Goal: Transaction & Acquisition: Book appointment/travel/reservation

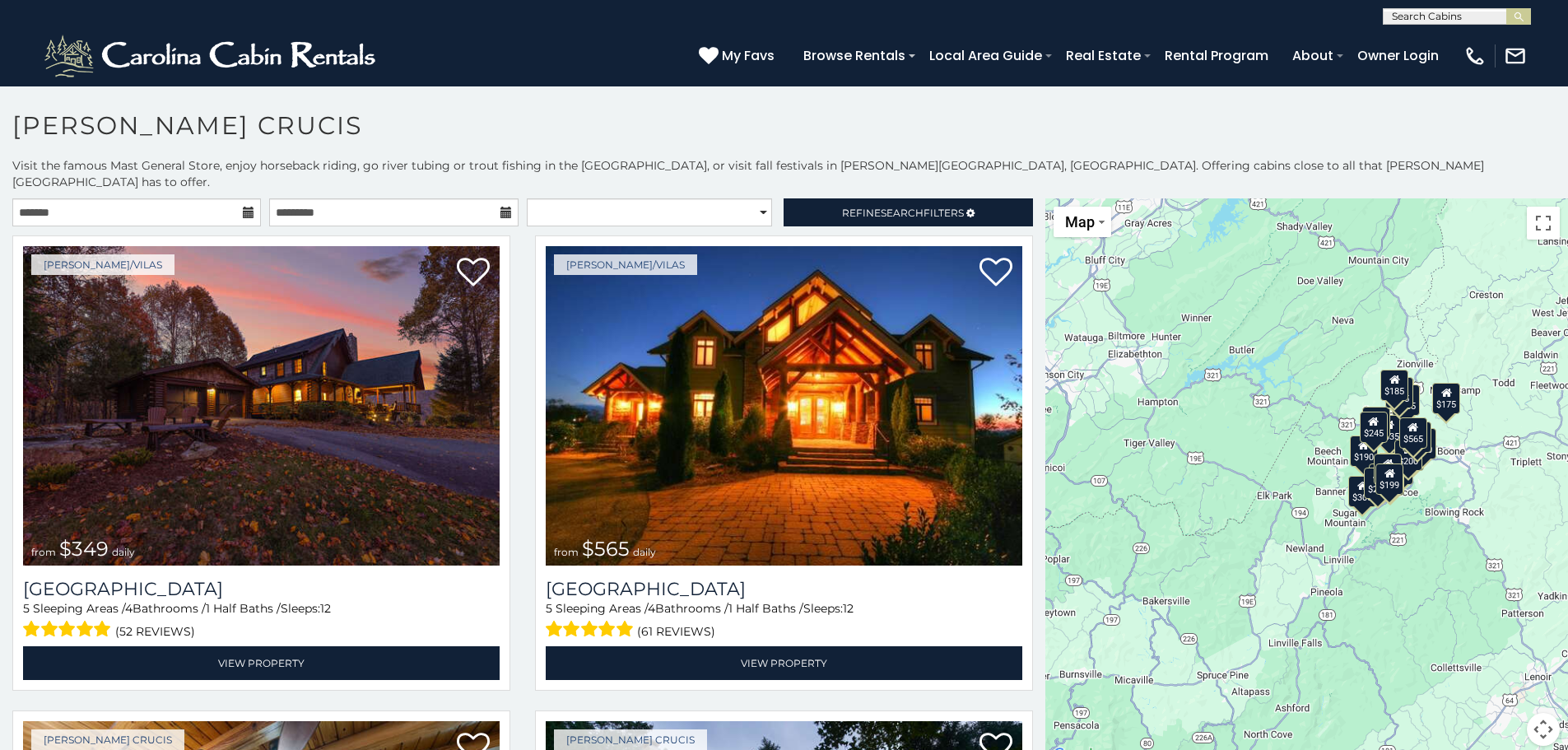
click at [246, 206] on icon at bounding box center [248, 212] width 11 height 11
click at [218, 204] on input "text" at bounding box center [137, 212] width 248 height 28
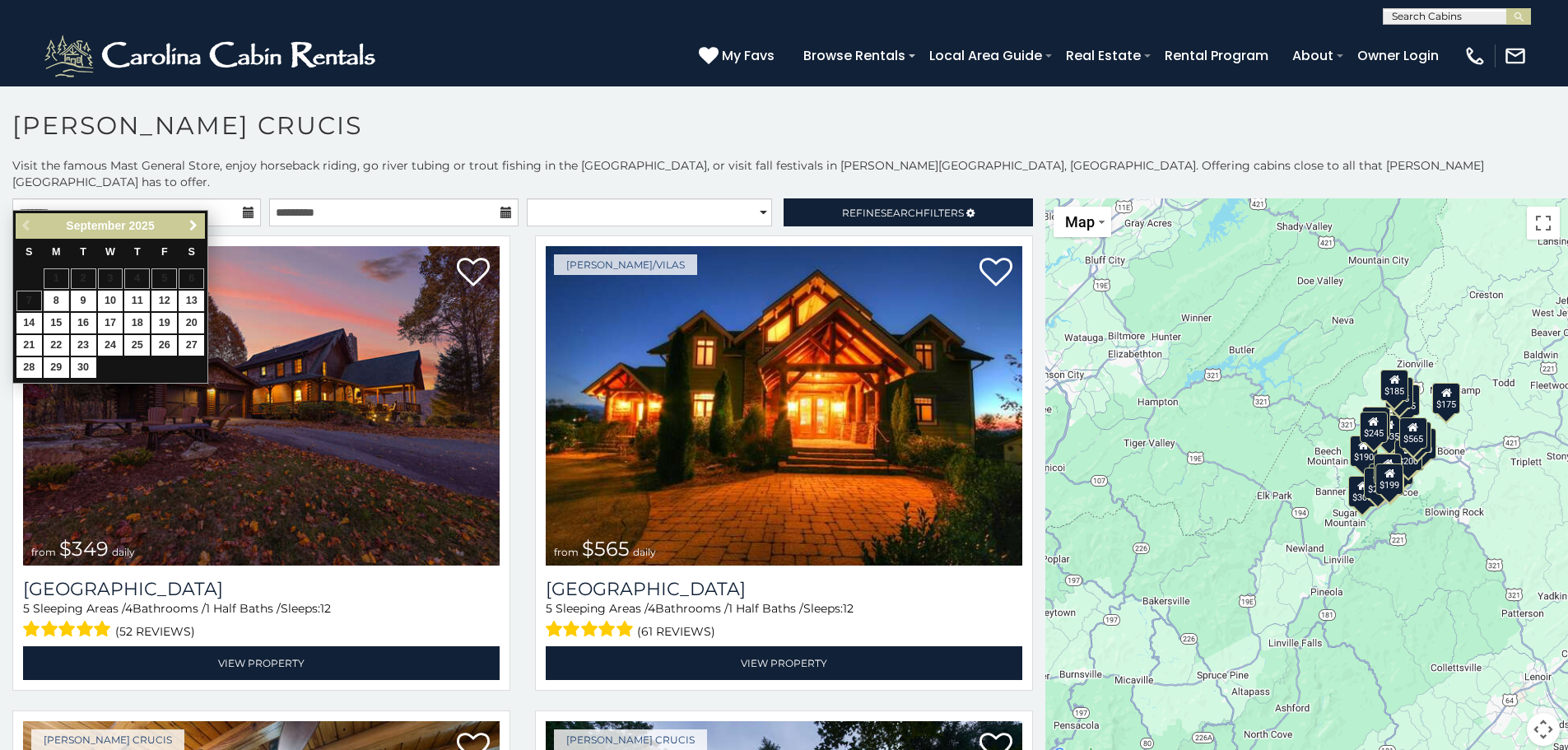
click at [194, 219] on span "Next" at bounding box center [194, 225] width 13 height 13
click at [162, 366] on link "31" at bounding box center [164, 368] width 26 height 21
type input "**********"
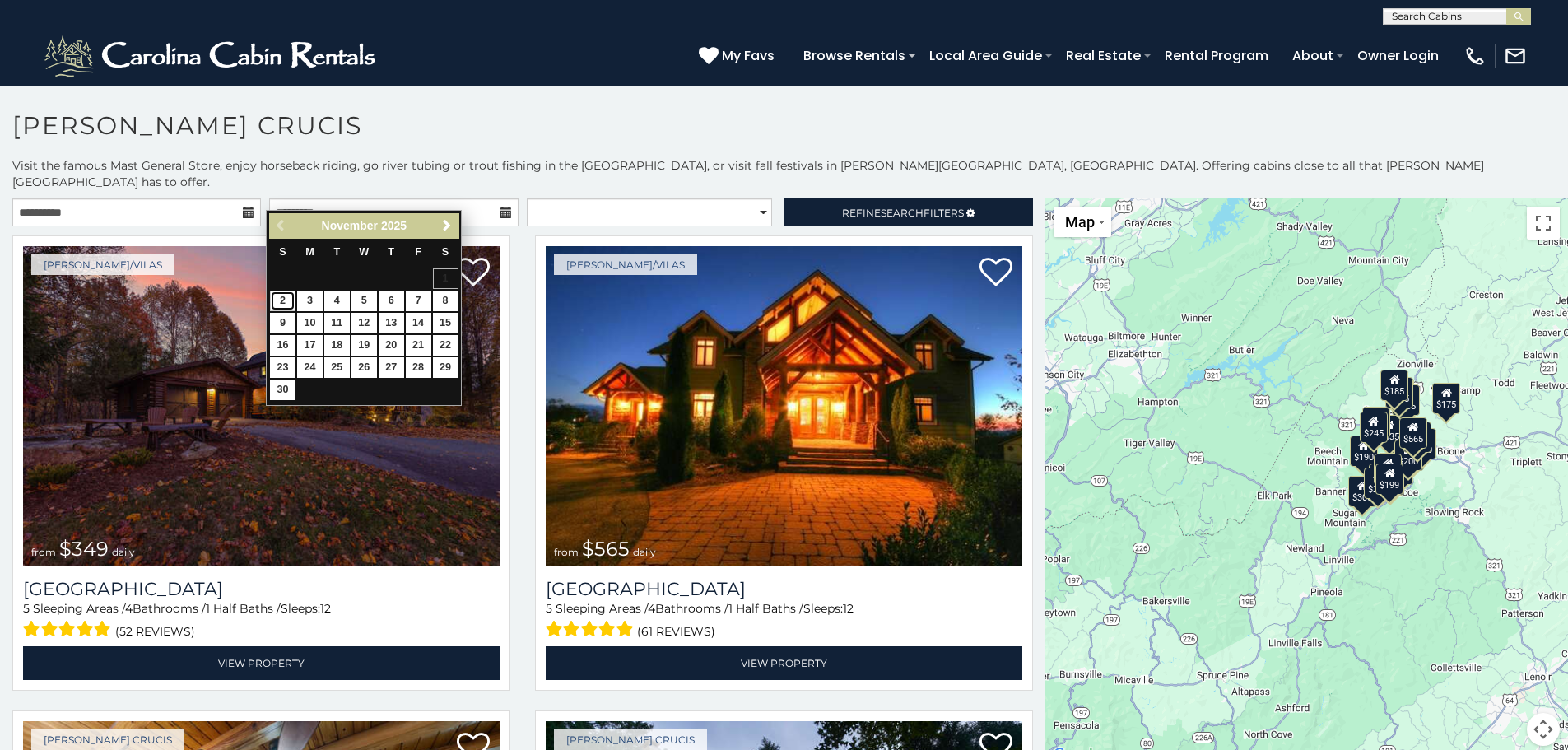
click at [288, 297] on link "2" at bounding box center [283, 301] width 26 height 21
type input "**********"
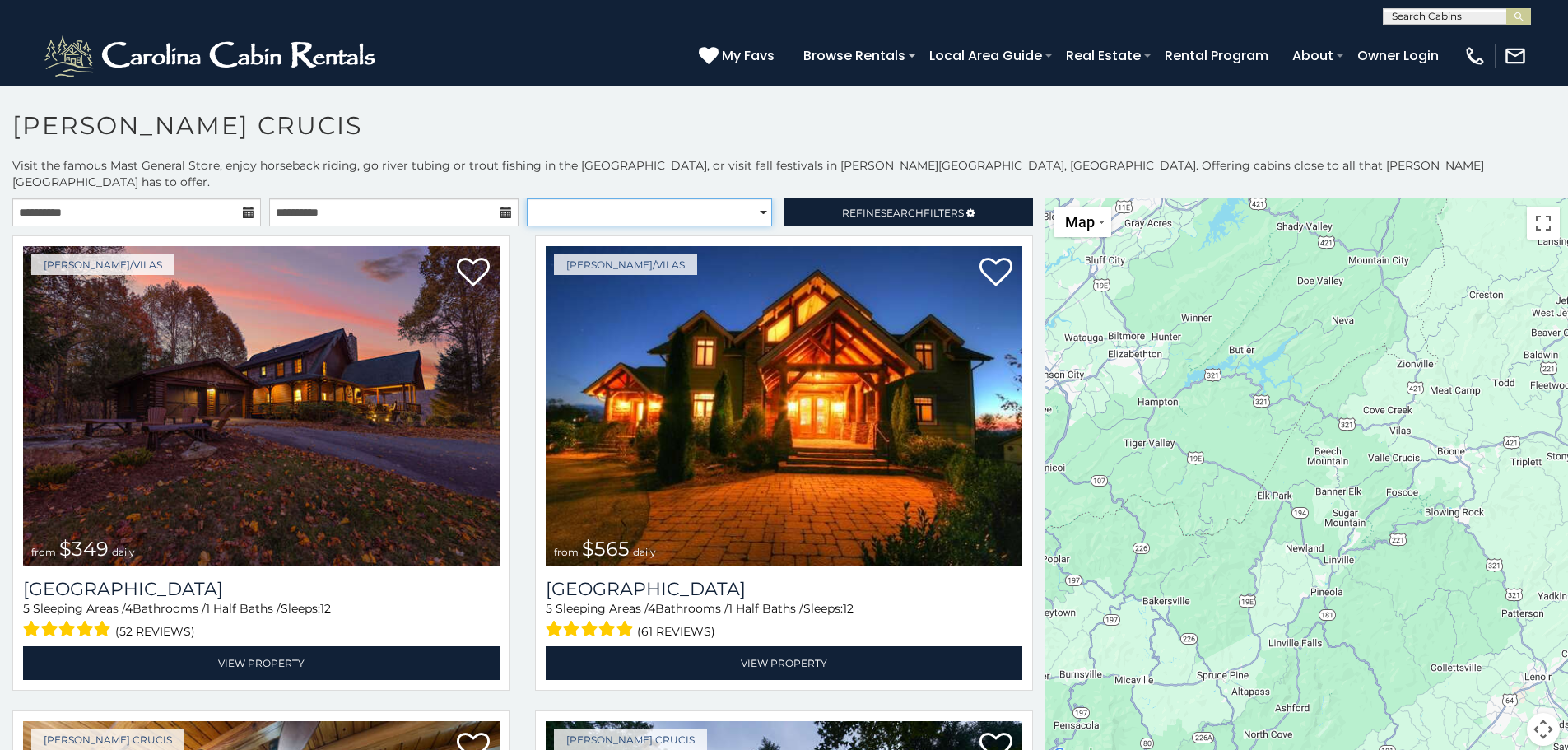
click at [612, 209] on select "**********" at bounding box center [649, 212] width 245 height 28
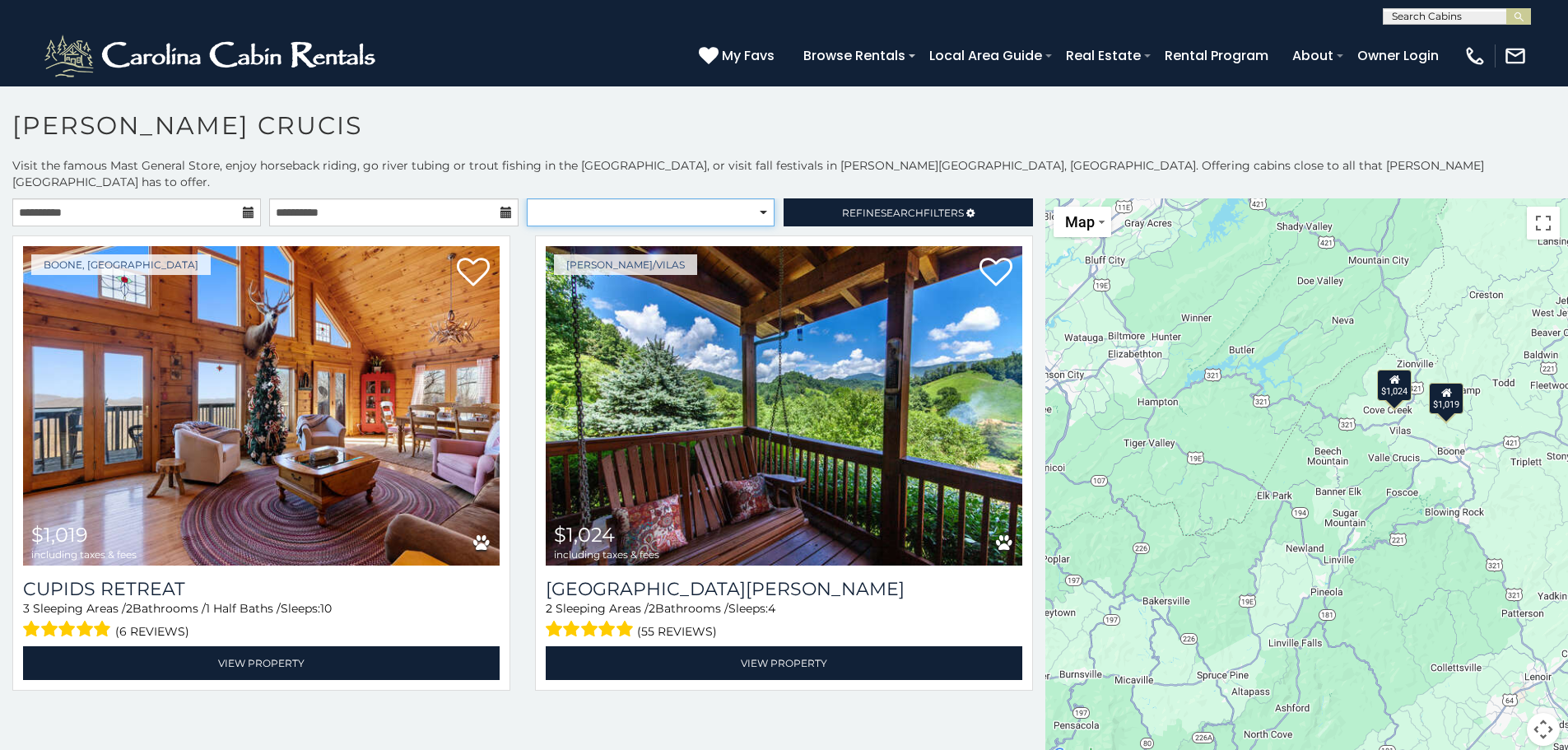
select select "*********"
click at [527, 199] on select "**********" at bounding box center [650, 212] width 247 height 28
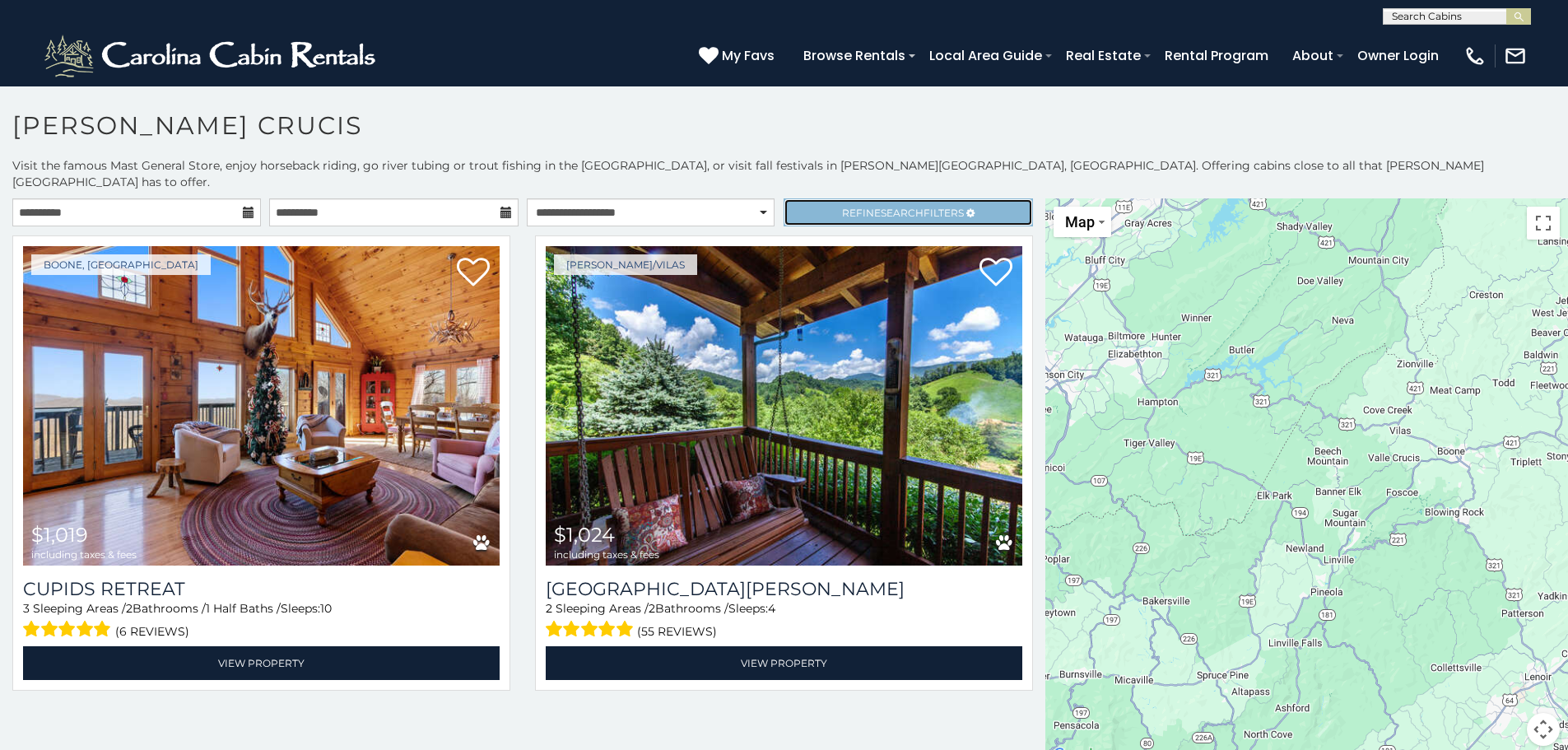
click at [869, 206] on span "Refine Search Filters" at bounding box center [903, 212] width 122 height 12
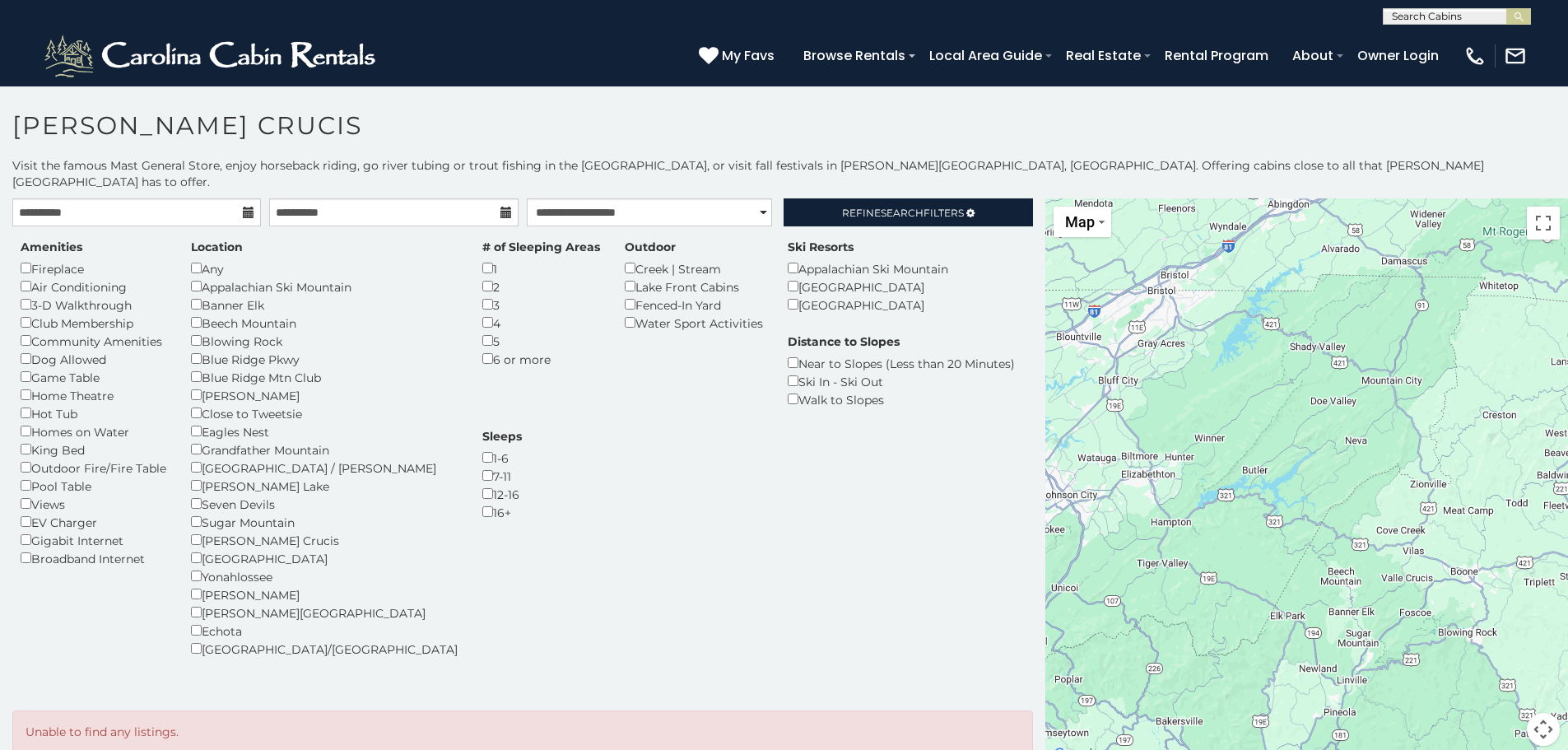
drag, startPoint x: 1281, startPoint y: 332, endPoint x: 1297, endPoint y: 514, distance: 182.7
click at [1297, 514] on div at bounding box center [1306, 482] width 522 height 568
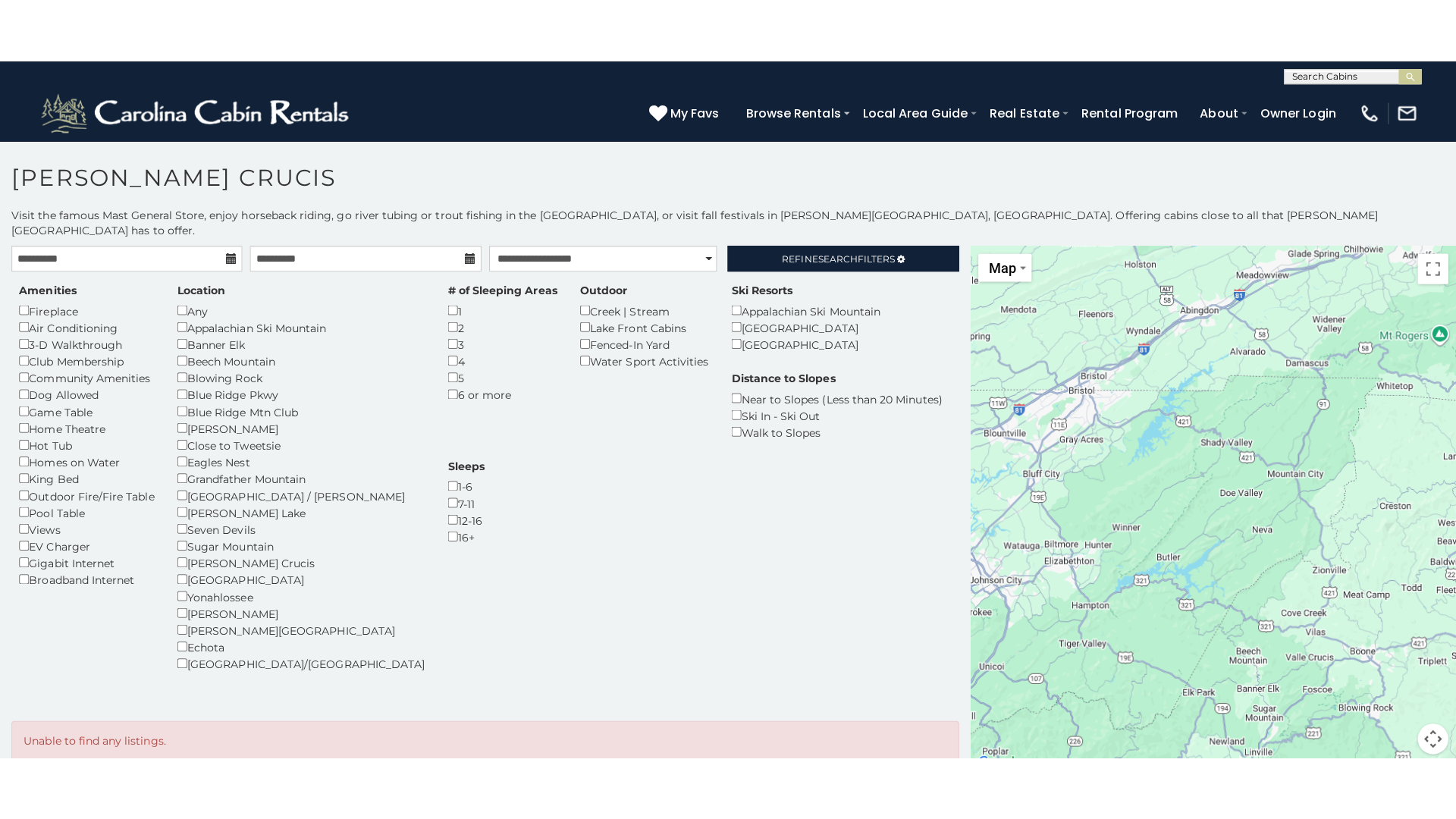
scroll to position [14, 0]
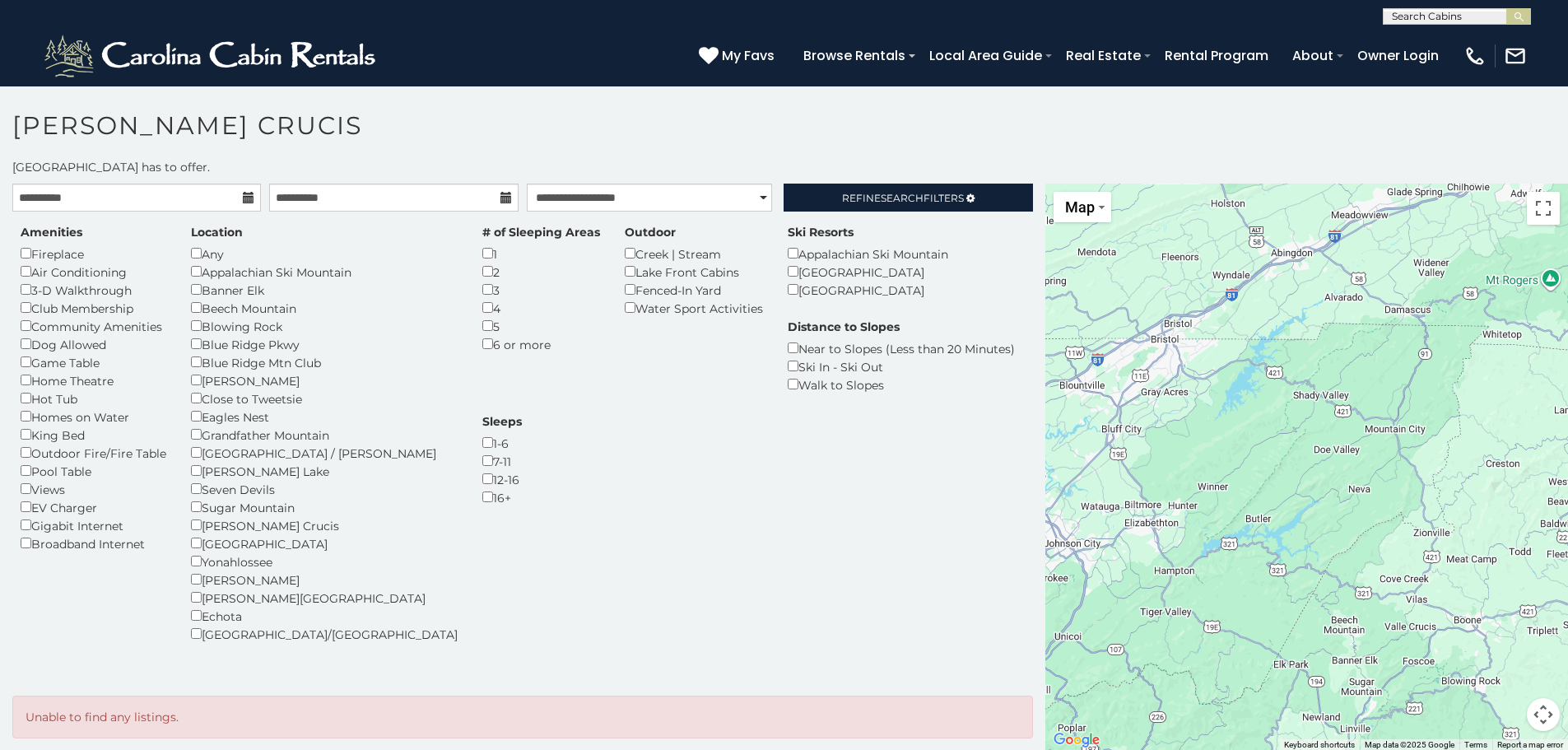
click at [1532, 208] on div at bounding box center [1306, 467] width 522 height 568
click at [1530, 194] on button "Toggle fullscreen view" at bounding box center [1543, 208] width 32 height 32
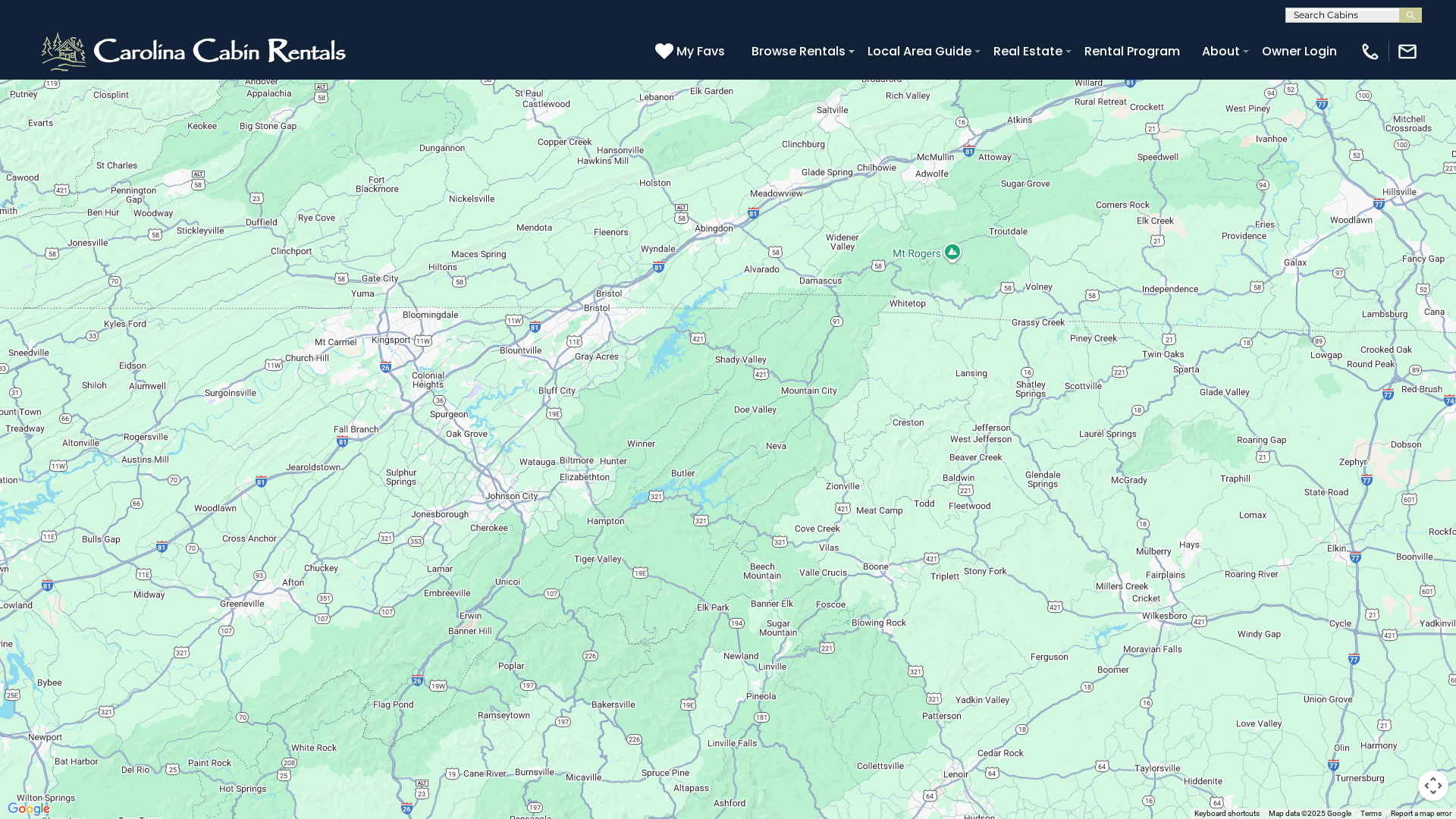
drag, startPoint x: 761, startPoint y: 277, endPoint x: 761, endPoint y: 458, distance: 181.0
click at [761, 458] on div at bounding box center [728, 409] width 1456 height 819
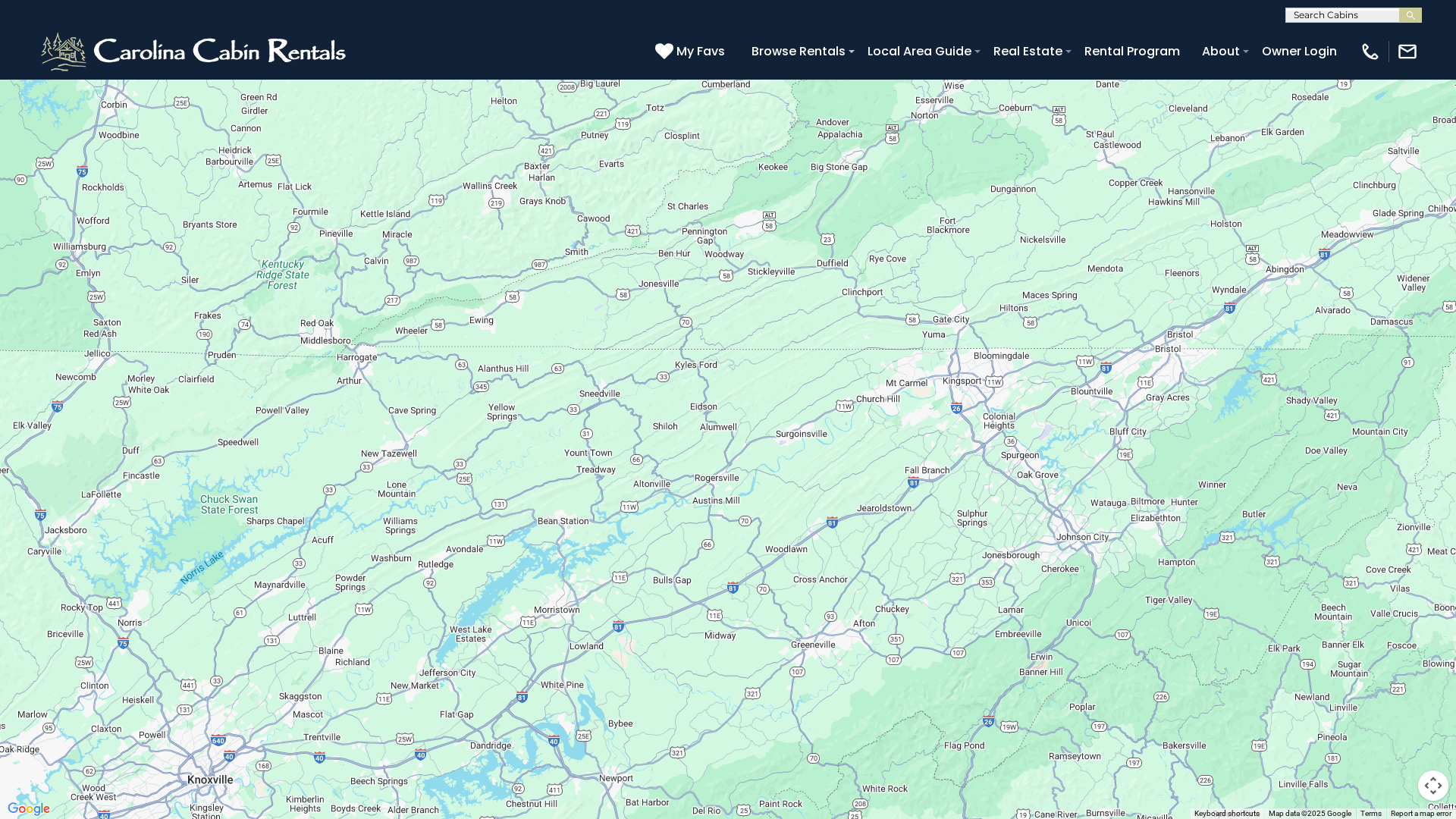
drag, startPoint x: 546, startPoint y: 505, endPoint x: 1179, endPoint y: 213, distance: 697.1
click at [1161, 230] on div at bounding box center [728, 409] width 1456 height 819
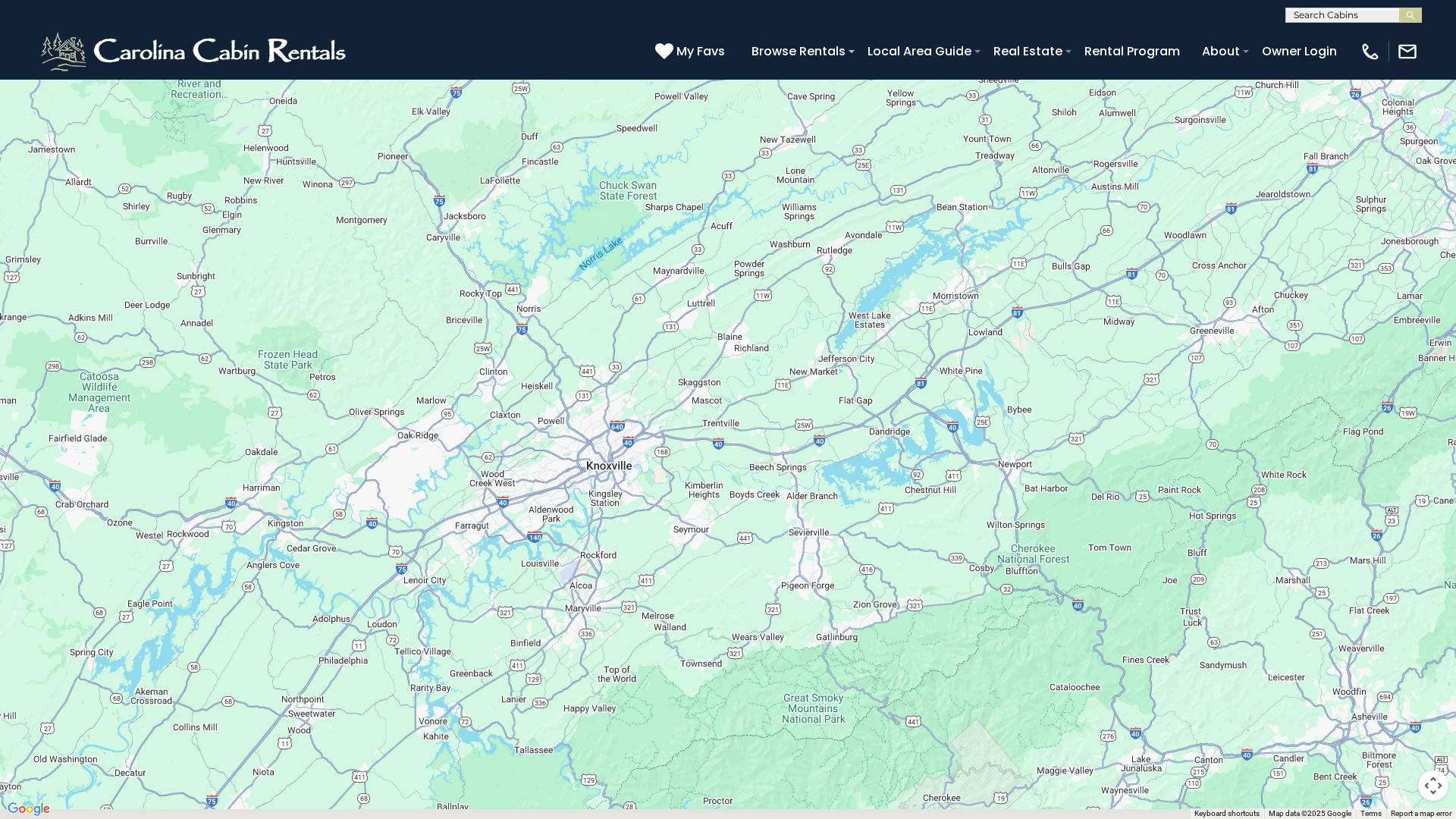
drag, startPoint x: 634, startPoint y: 442, endPoint x: 1056, endPoint y: 215, distance: 479.2
click at [1029, 222] on div at bounding box center [728, 409] width 1456 height 819
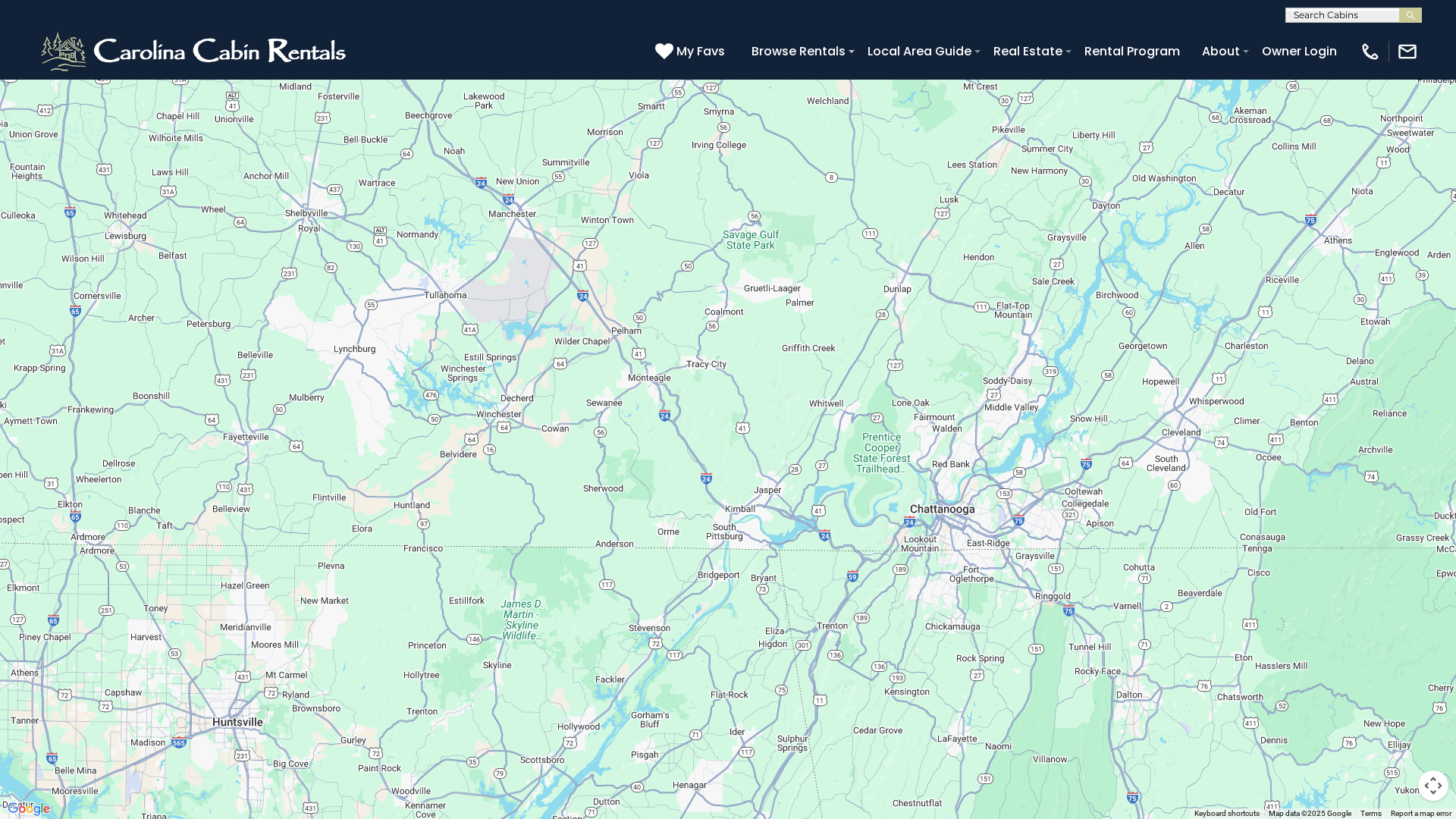
drag, startPoint x: 1035, startPoint y: 220, endPoint x: 435, endPoint y: 535, distance: 677.7
click at [530, 529] on div at bounding box center [728, 409] width 1456 height 819
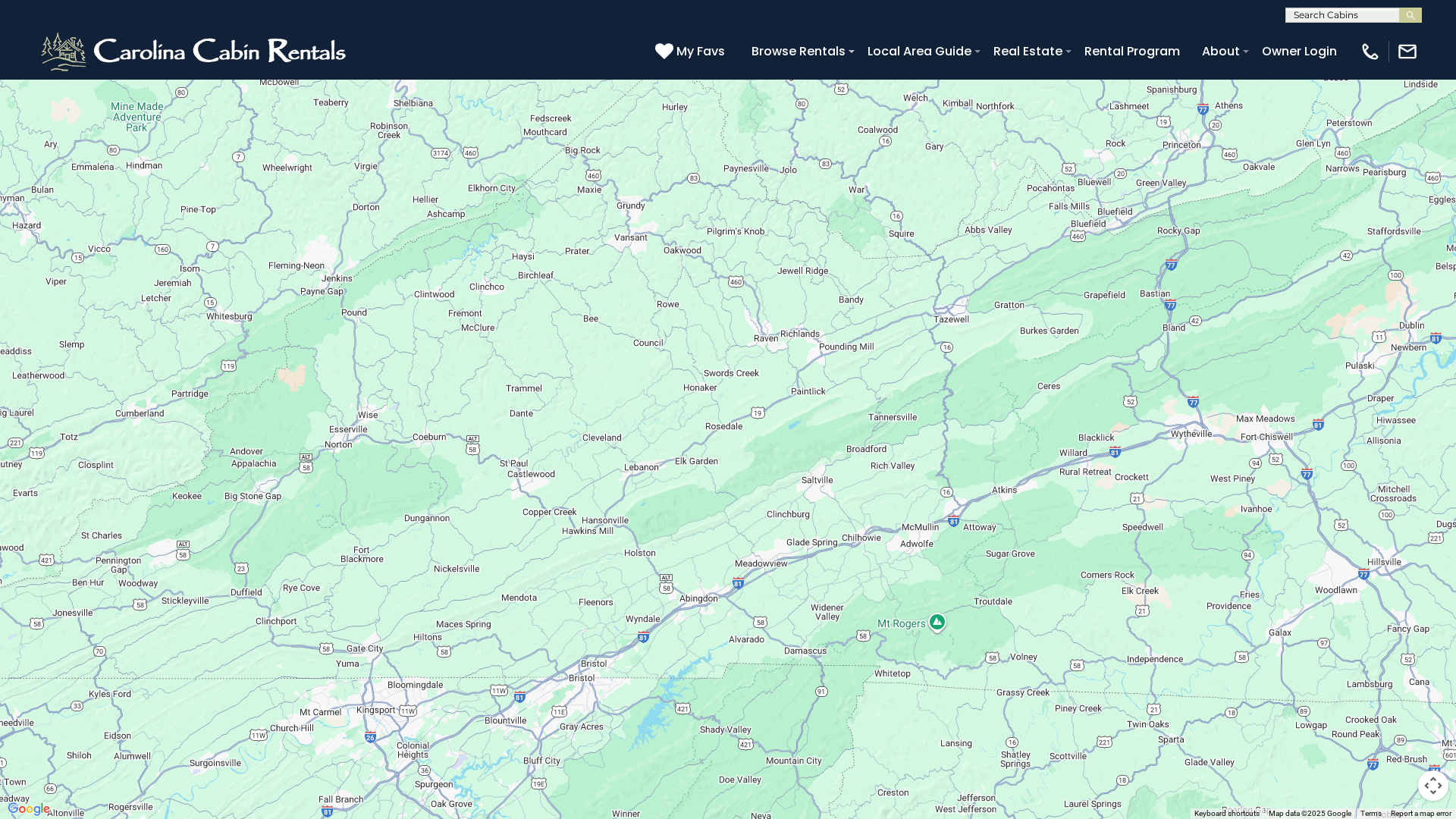
drag, startPoint x: 1126, startPoint y: 453, endPoint x: 652, endPoint y: 369, distance: 481.4
click at [724, 381] on div at bounding box center [728, 409] width 1456 height 819
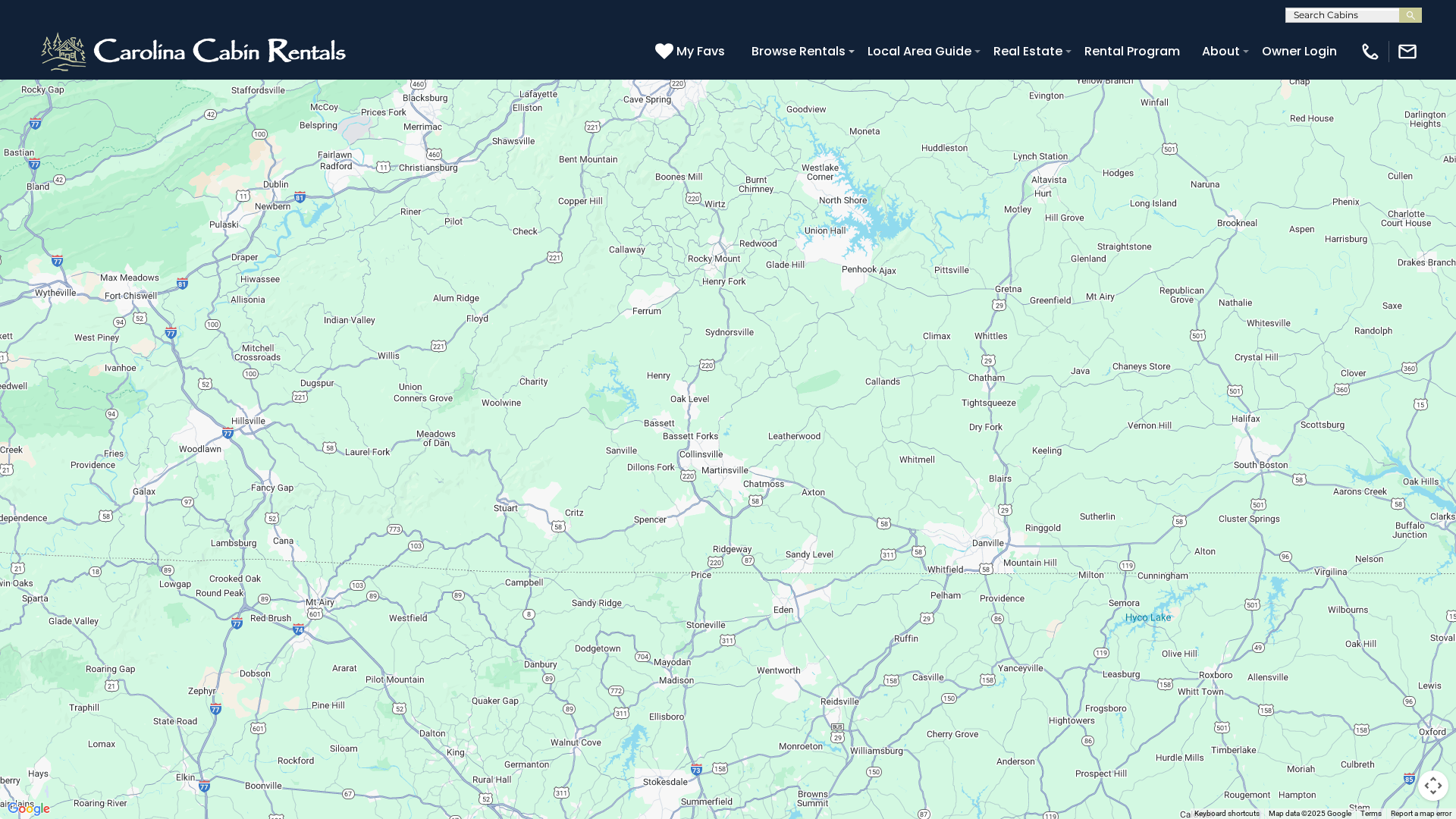
drag, startPoint x: 1098, startPoint y: 406, endPoint x: 842, endPoint y: 629, distance: 339.5
click at [874, 568] on div at bounding box center [728, 409] width 1456 height 819
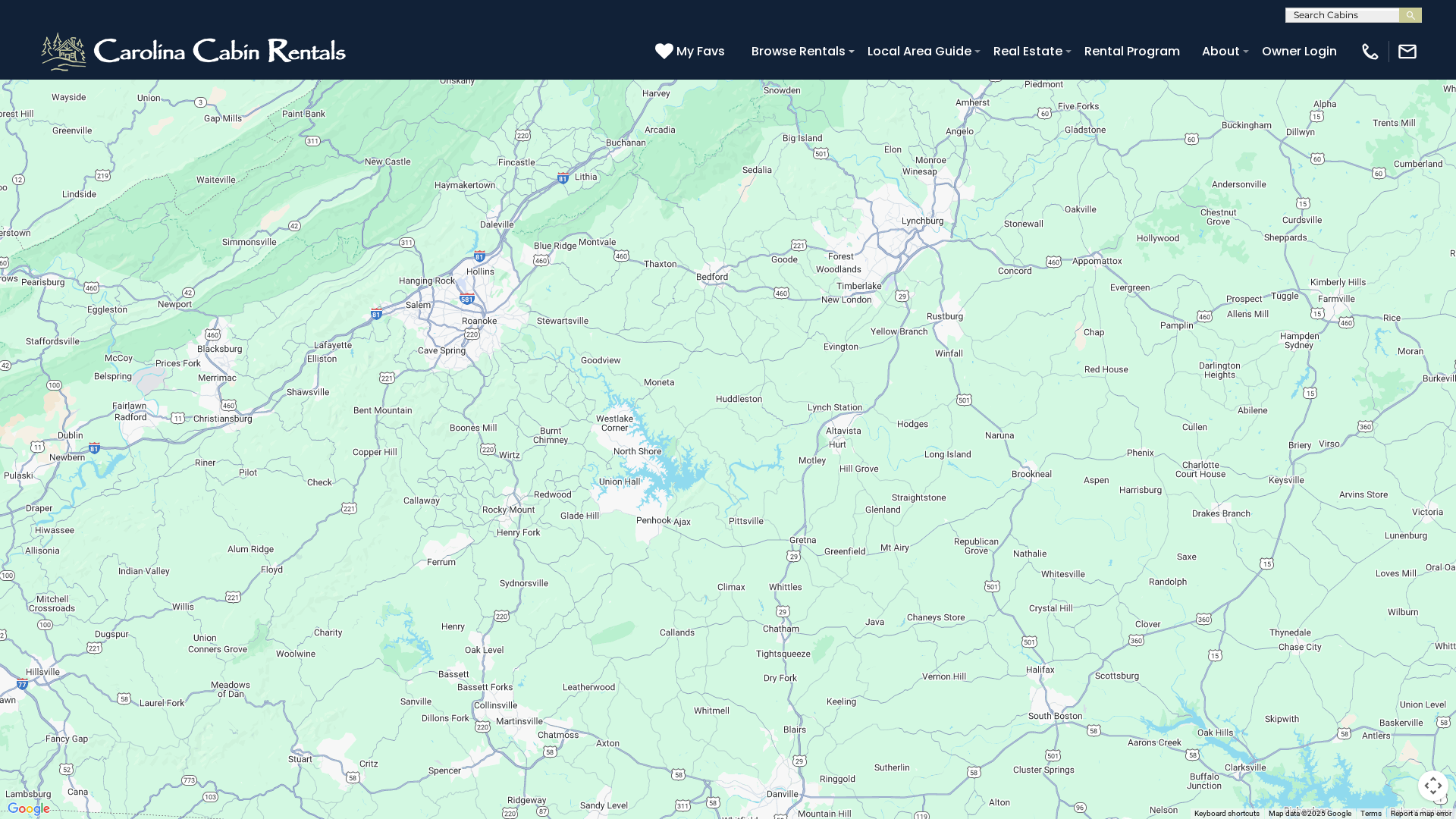
drag, startPoint x: 750, startPoint y: 317, endPoint x: 810, endPoint y: 475, distance: 169.0
click at [810, 472] on div at bounding box center [728, 409] width 1456 height 819
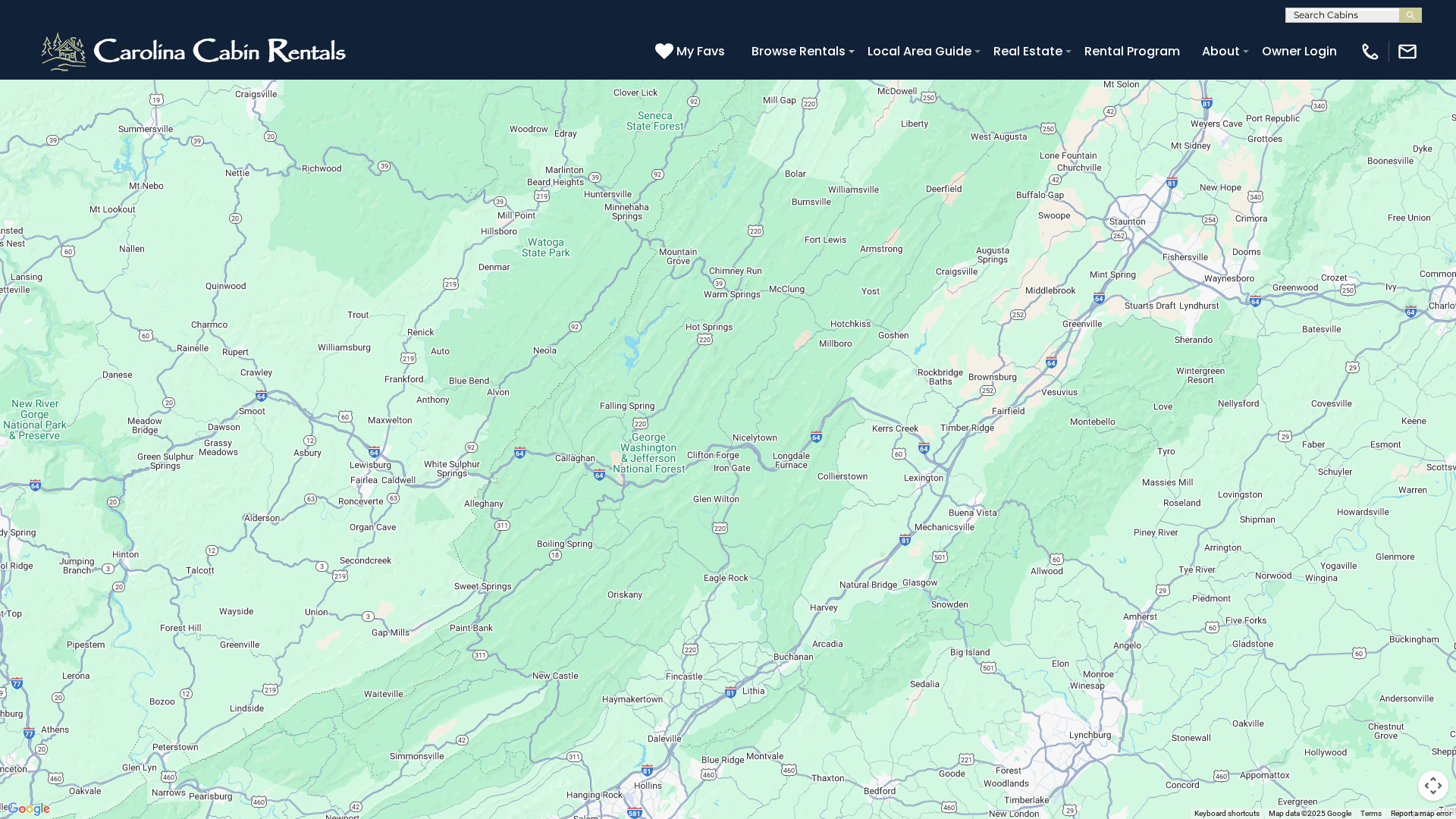
drag, startPoint x: 999, startPoint y: 297, endPoint x: 1046, endPoint y: 530, distance: 237.7
click at [1043, 523] on div at bounding box center [728, 409] width 1456 height 819
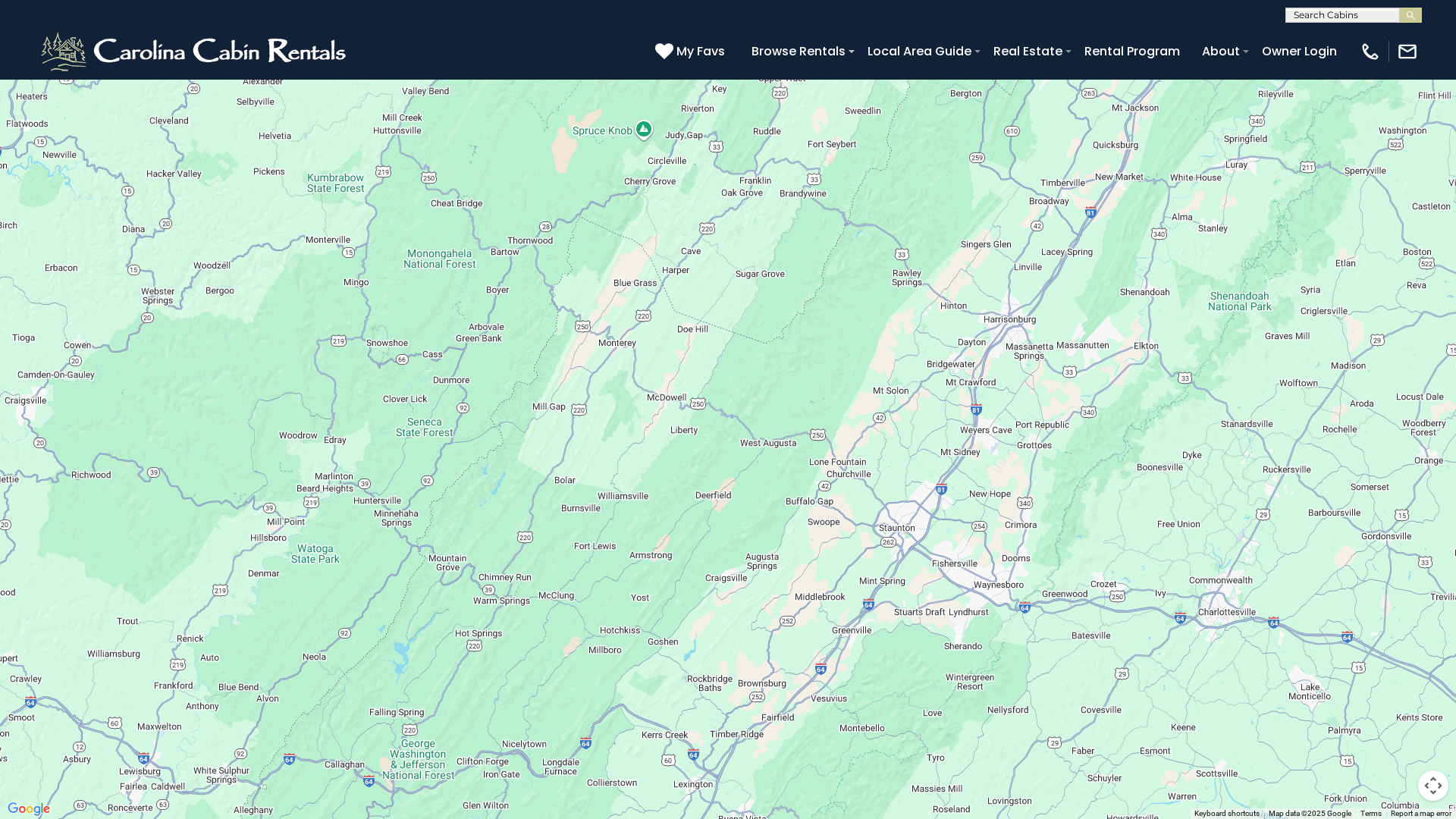
drag, startPoint x: 1007, startPoint y: 373, endPoint x: 677, endPoint y: 552, distance: 375.4
click at [693, 550] on div at bounding box center [728, 409] width 1456 height 819
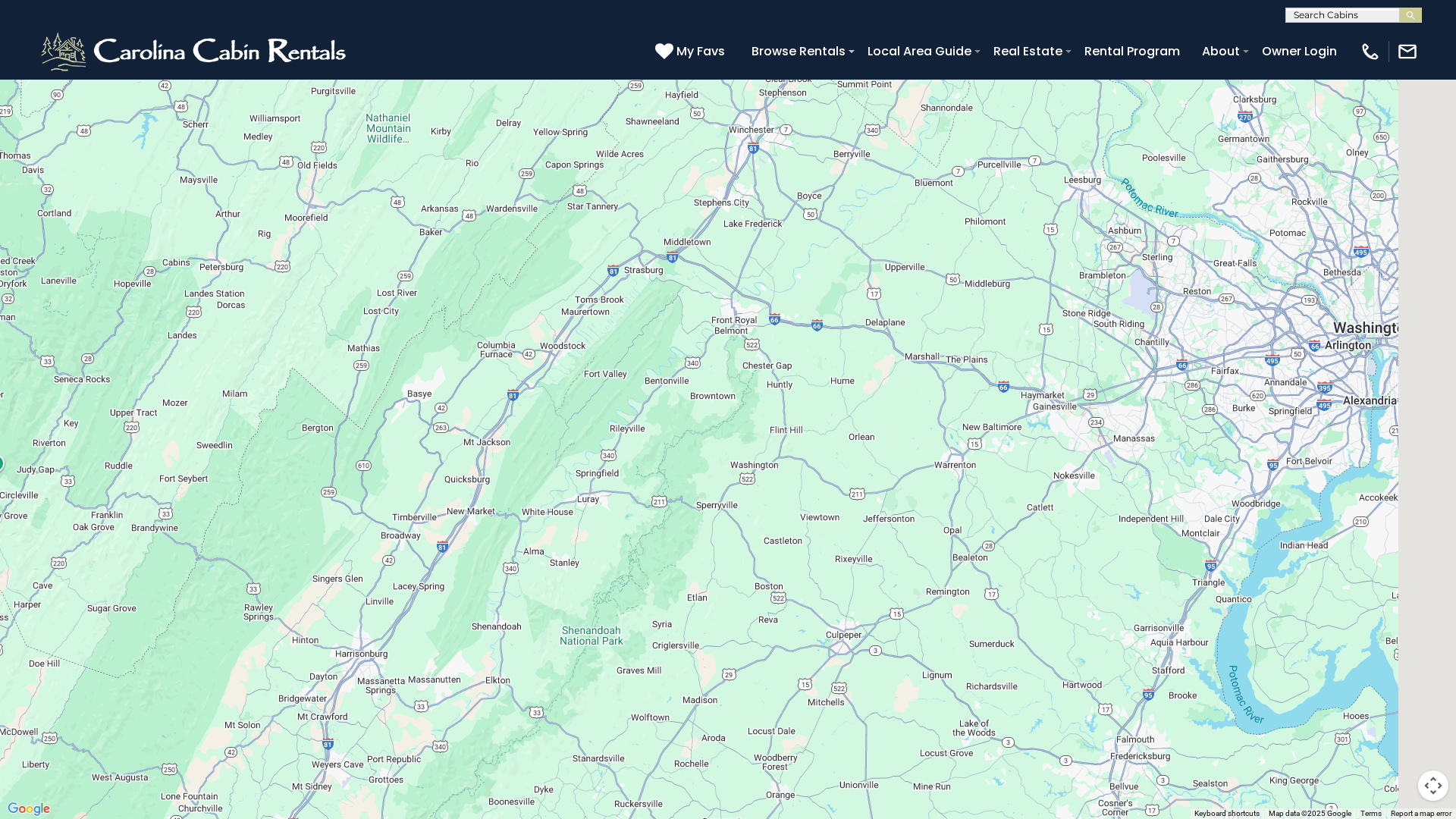
drag, startPoint x: 978, startPoint y: 450, endPoint x: 536, endPoint y: 580, distance: 460.7
click at [544, 577] on div at bounding box center [728, 409] width 1456 height 819
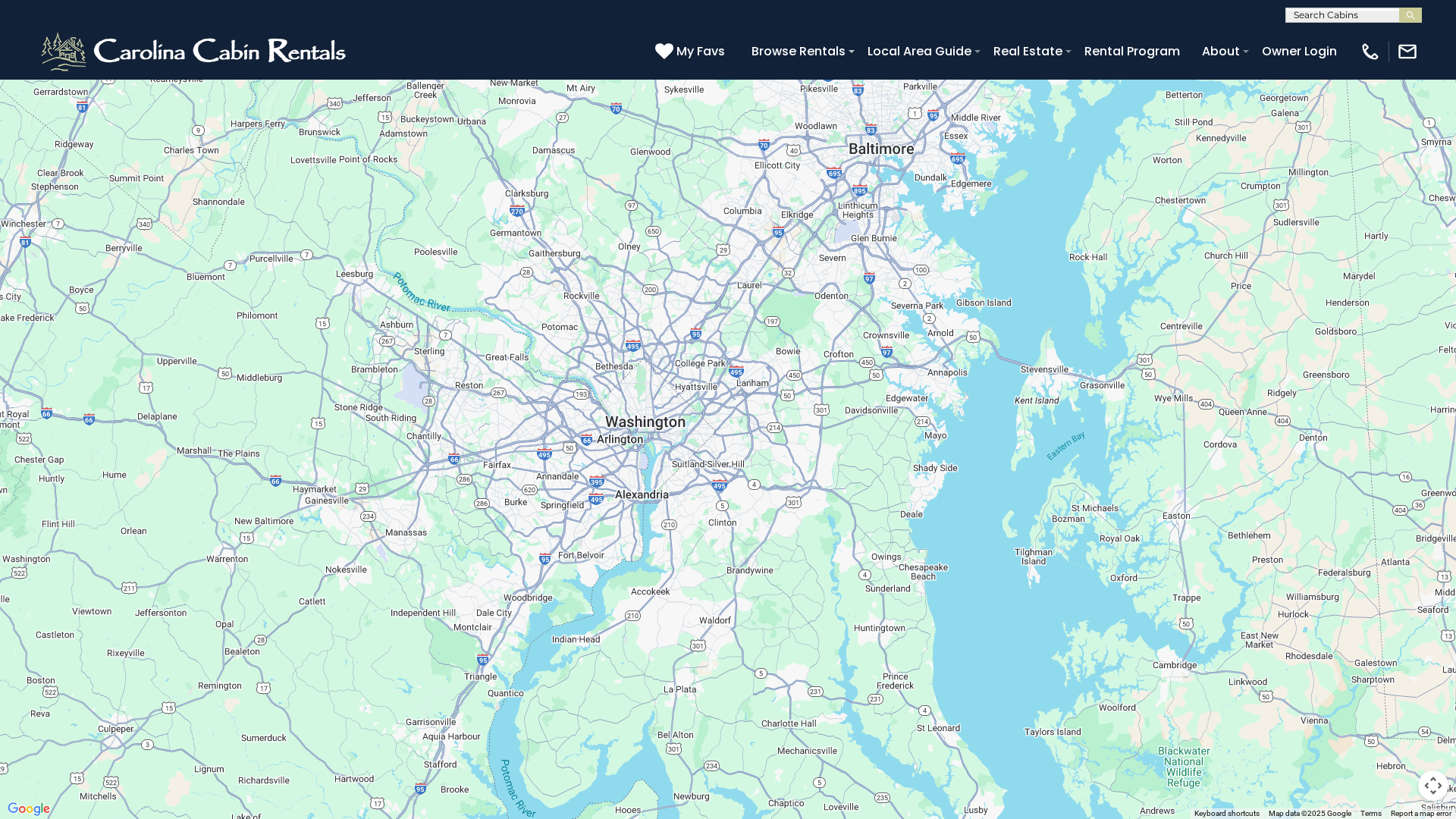
click at [38, 18] on span "Map" at bounding box center [32, 22] width 27 height 16
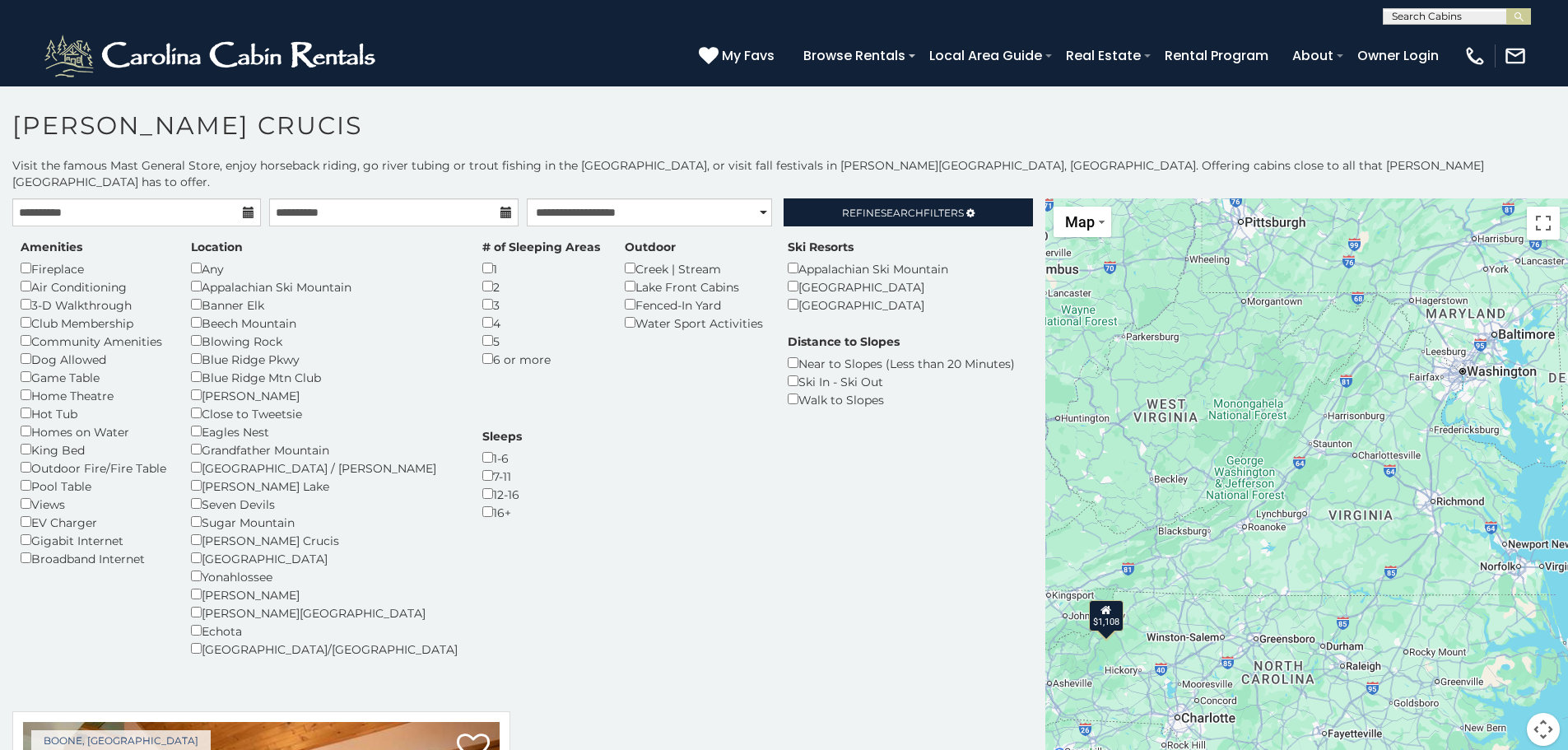
click at [1537, 713] on button "Map camera controls" at bounding box center [1543, 729] width 32 height 32
click at [1419, 672] on button "Move left" at bounding box center [1420, 688] width 32 height 32
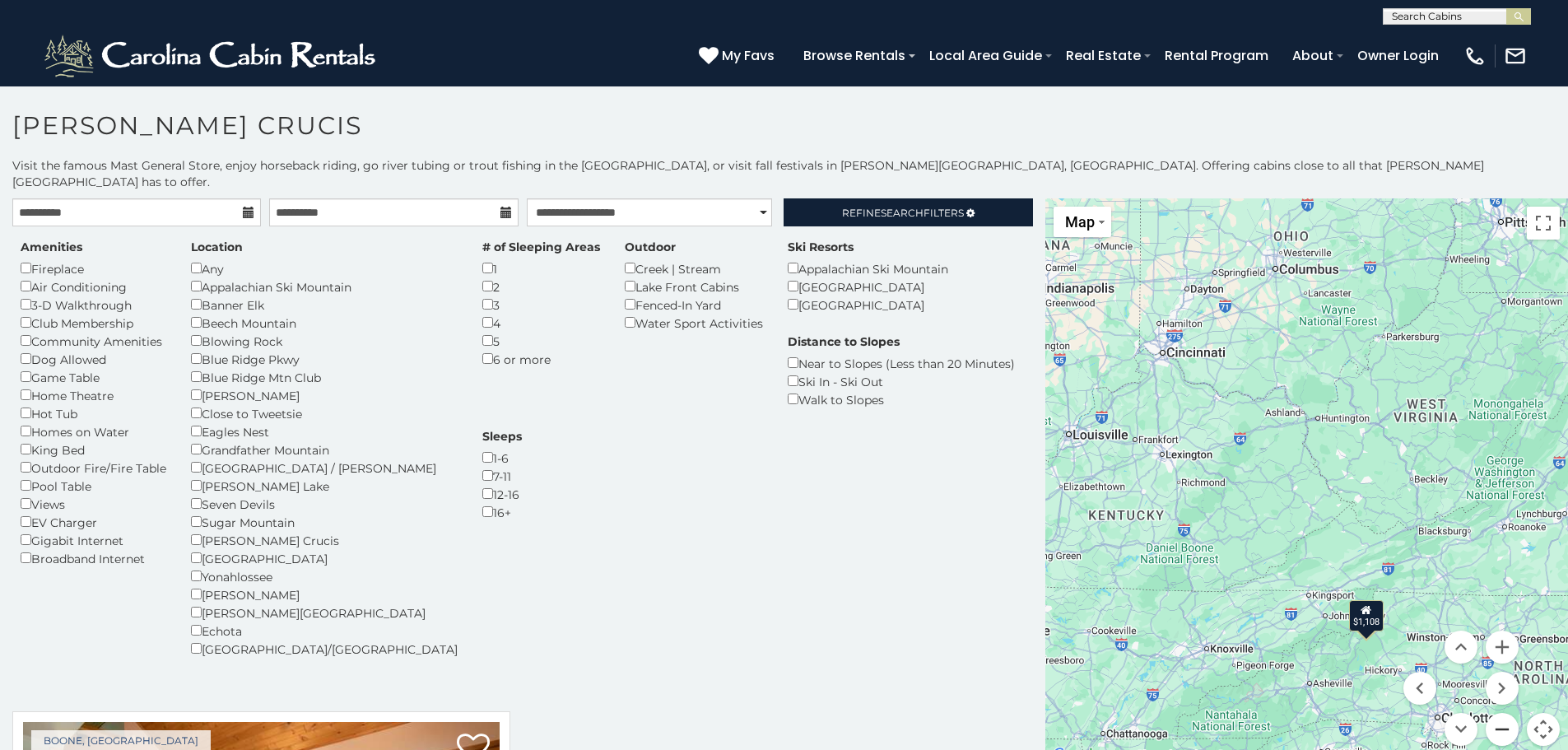
click at [1486, 713] on button "Zoom out" at bounding box center [1502, 729] width 32 height 32
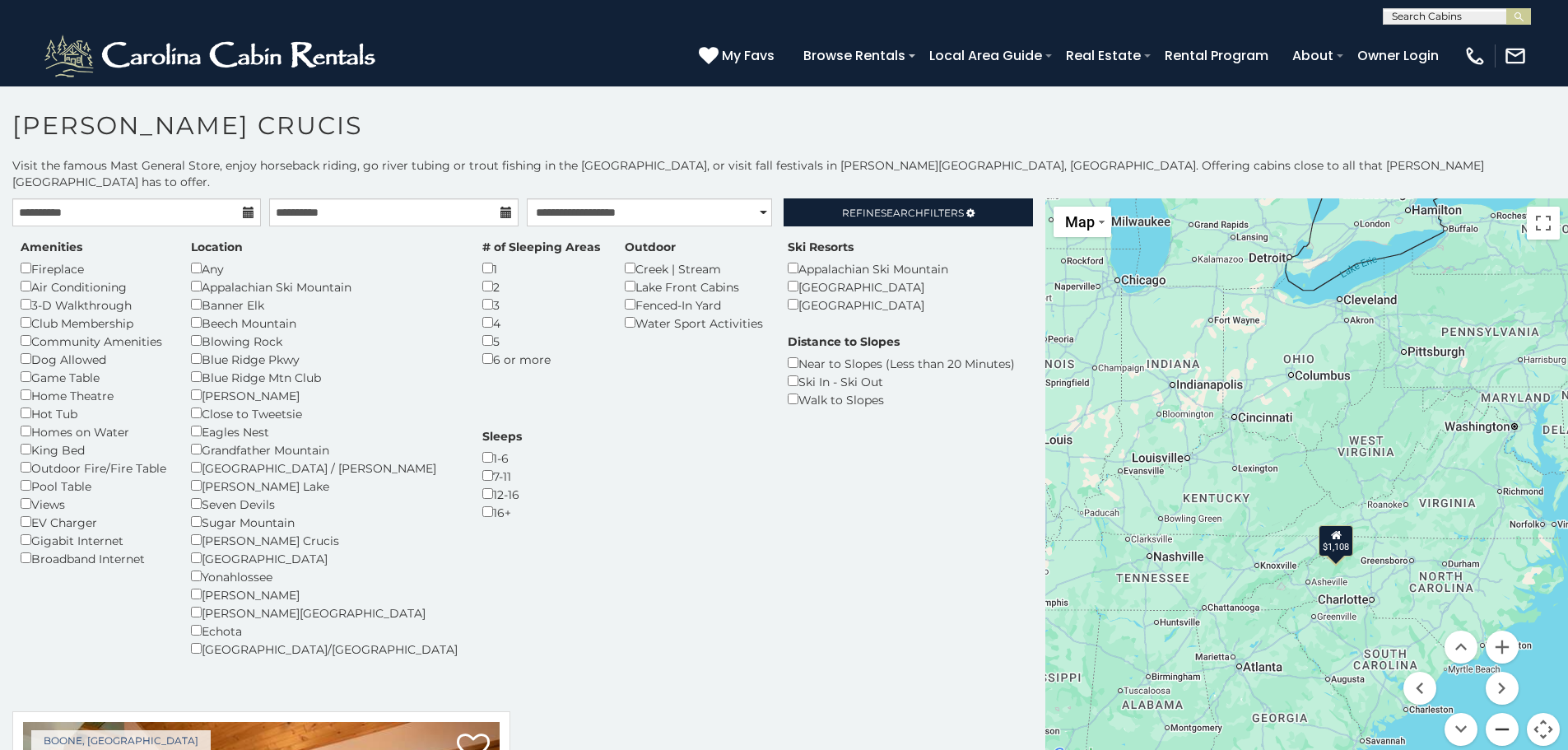
click at [1494, 713] on button "Zoom out" at bounding box center [1502, 729] width 32 height 32
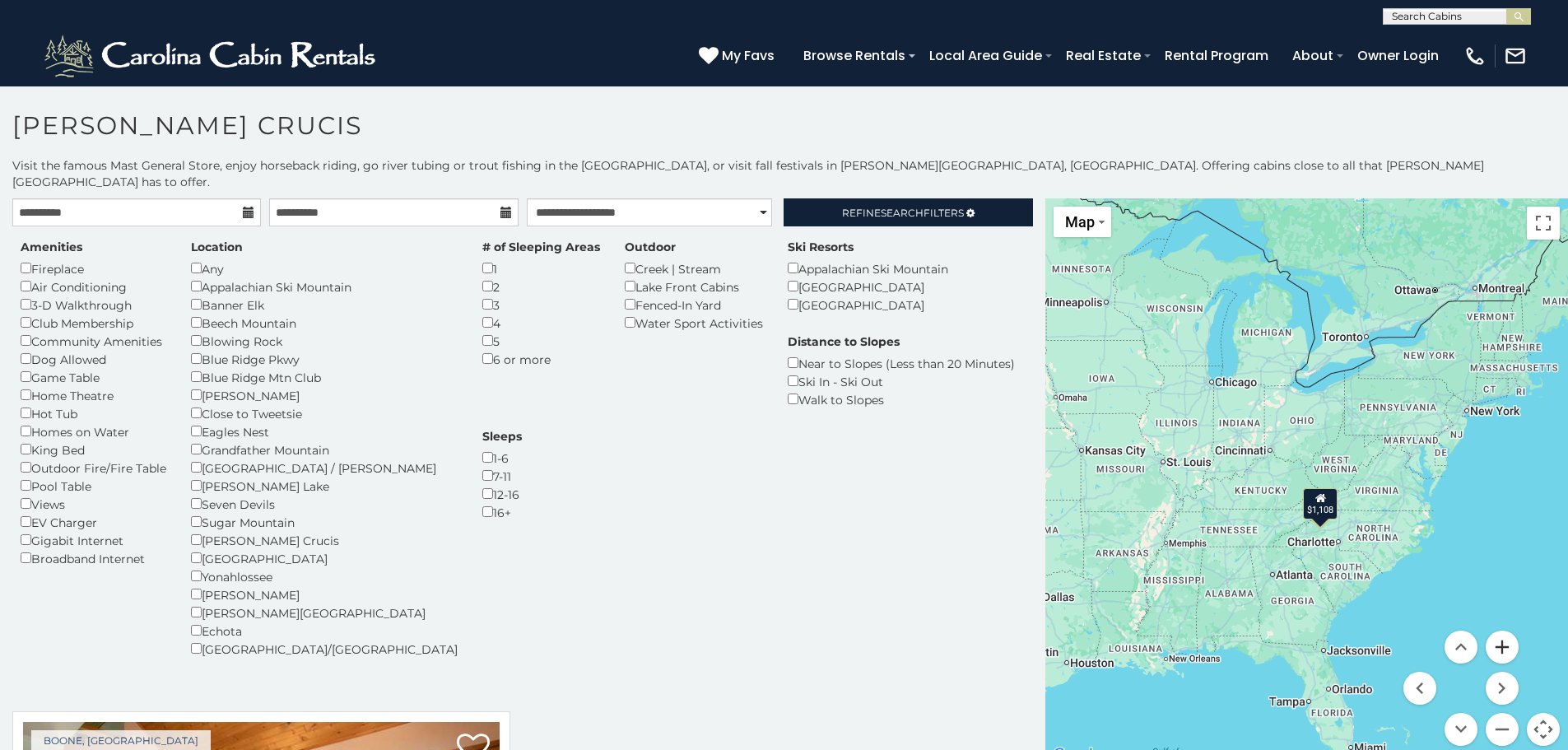
click at [1495, 631] on button "Zoom in" at bounding box center [1502, 647] width 32 height 32
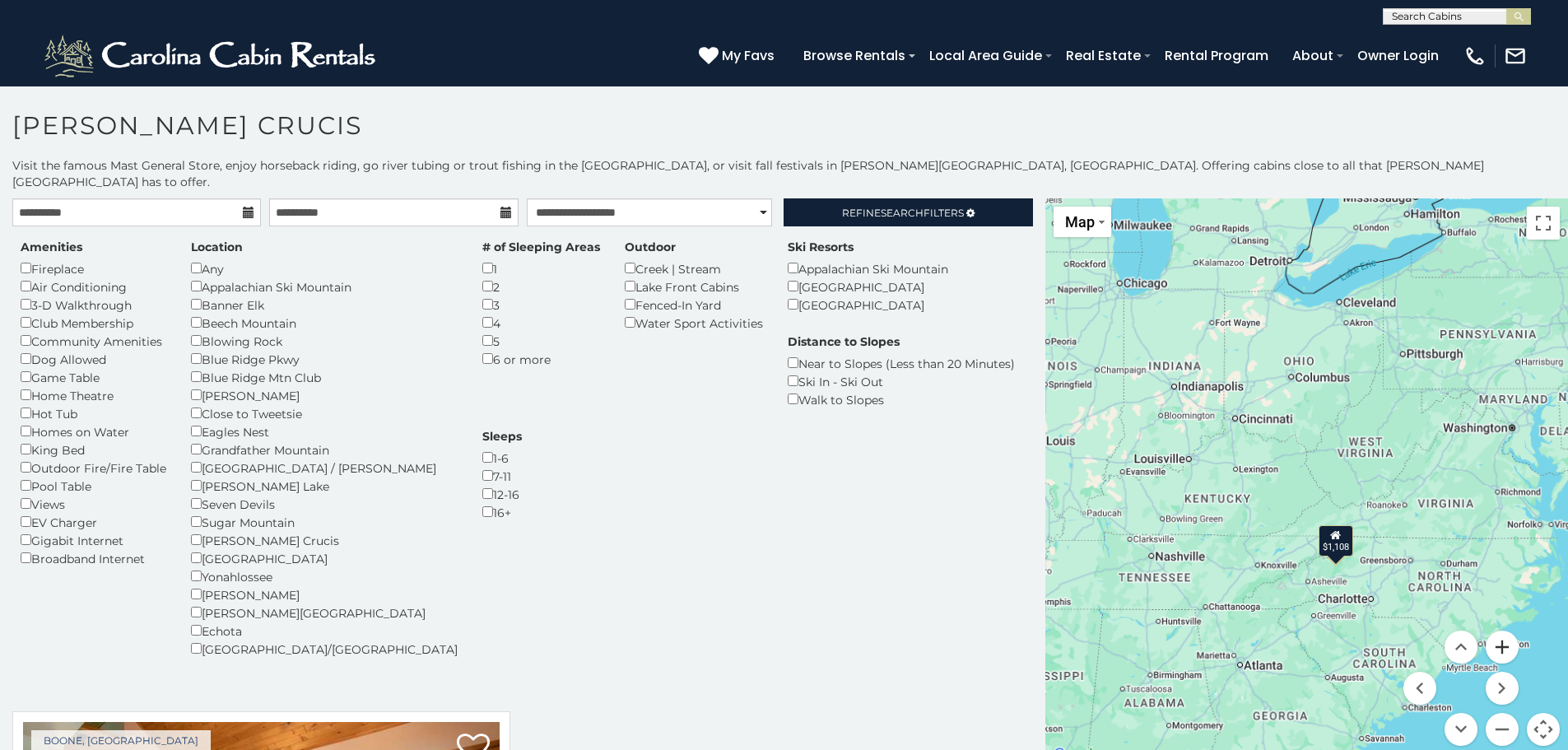
click at [1495, 631] on button "Zoom in" at bounding box center [1502, 647] width 32 height 32
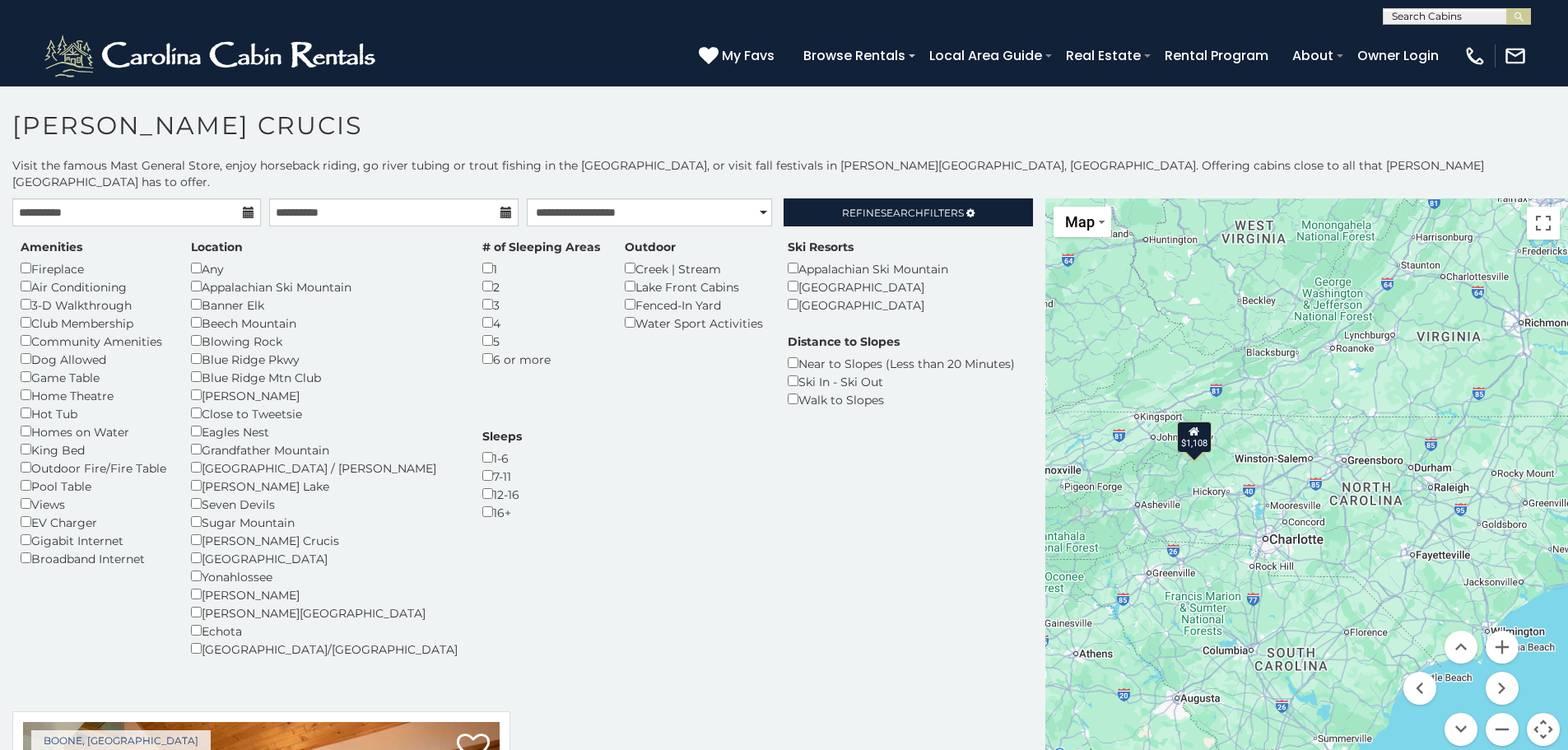
drag, startPoint x: 1346, startPoint y: 612, endPoint x: 1172, endPoint y: 433, distance: 249.6
click at [1177, 433] on div "$1,108" at bounding box center [1195, 436] width 34 height 32
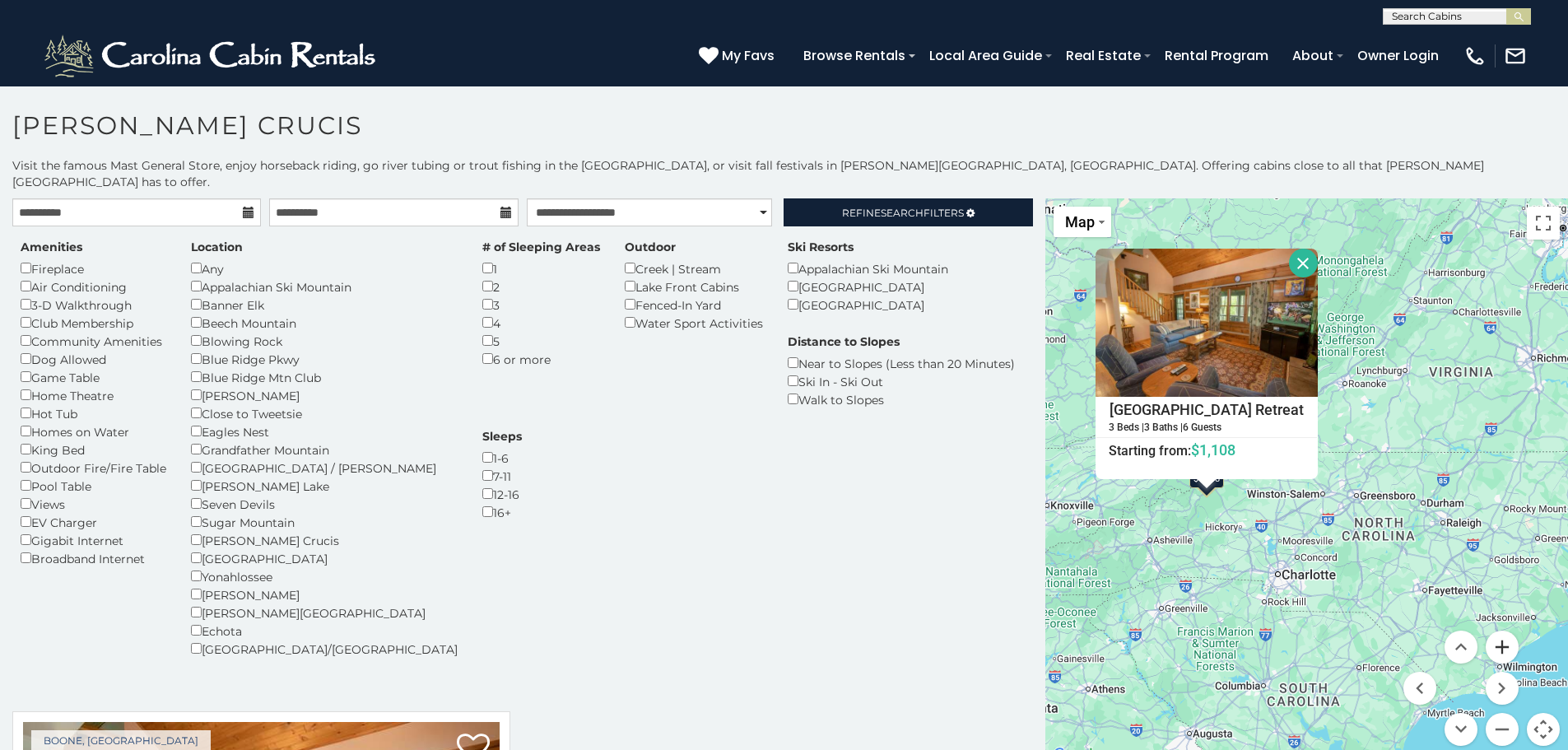
click at [1492, 631] on button "Zoom in" at bounding box center [1502, 647] width 32 height 32
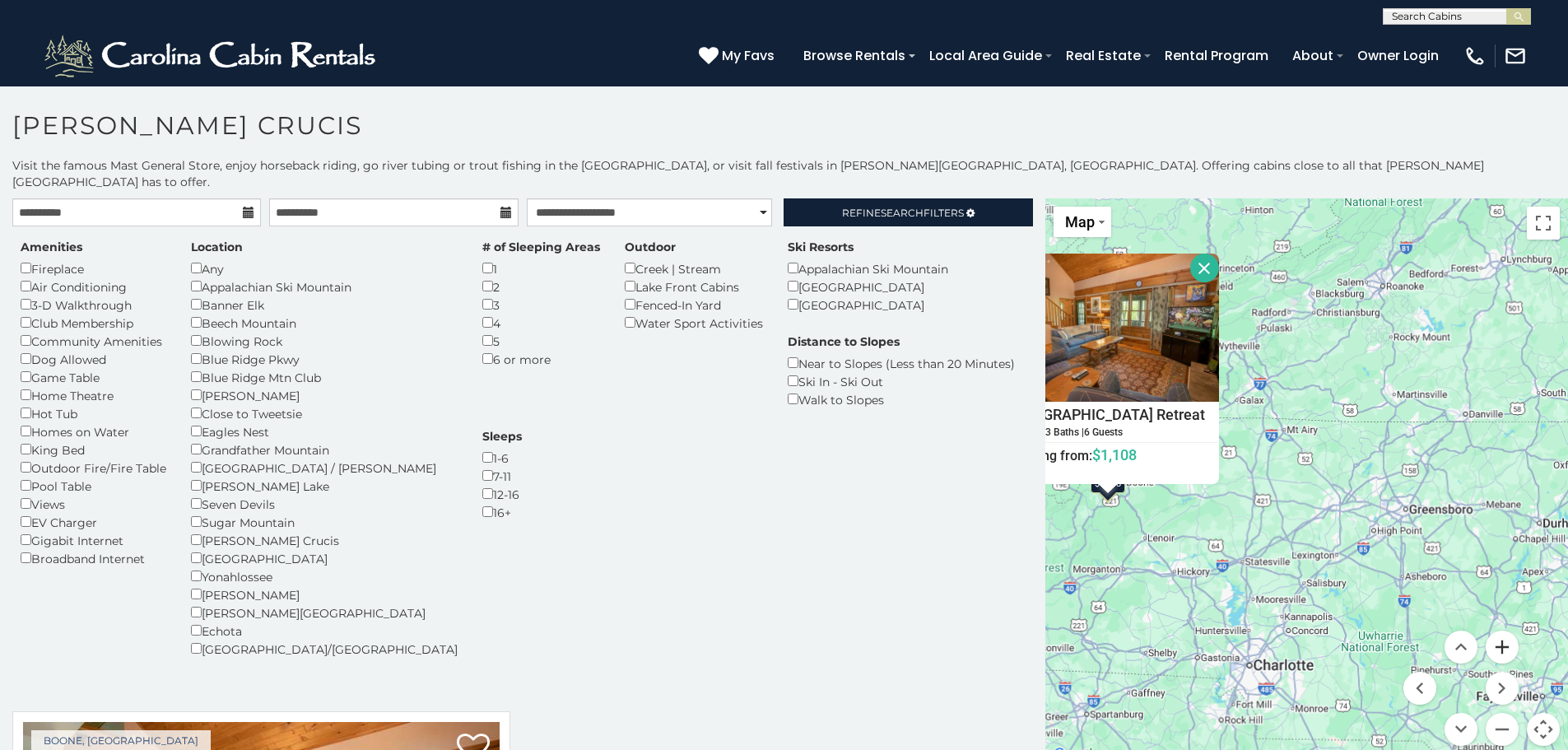
click at [1492, 631] on button "Zoom in" at bounding box center [1502, 647] width 32 height 32
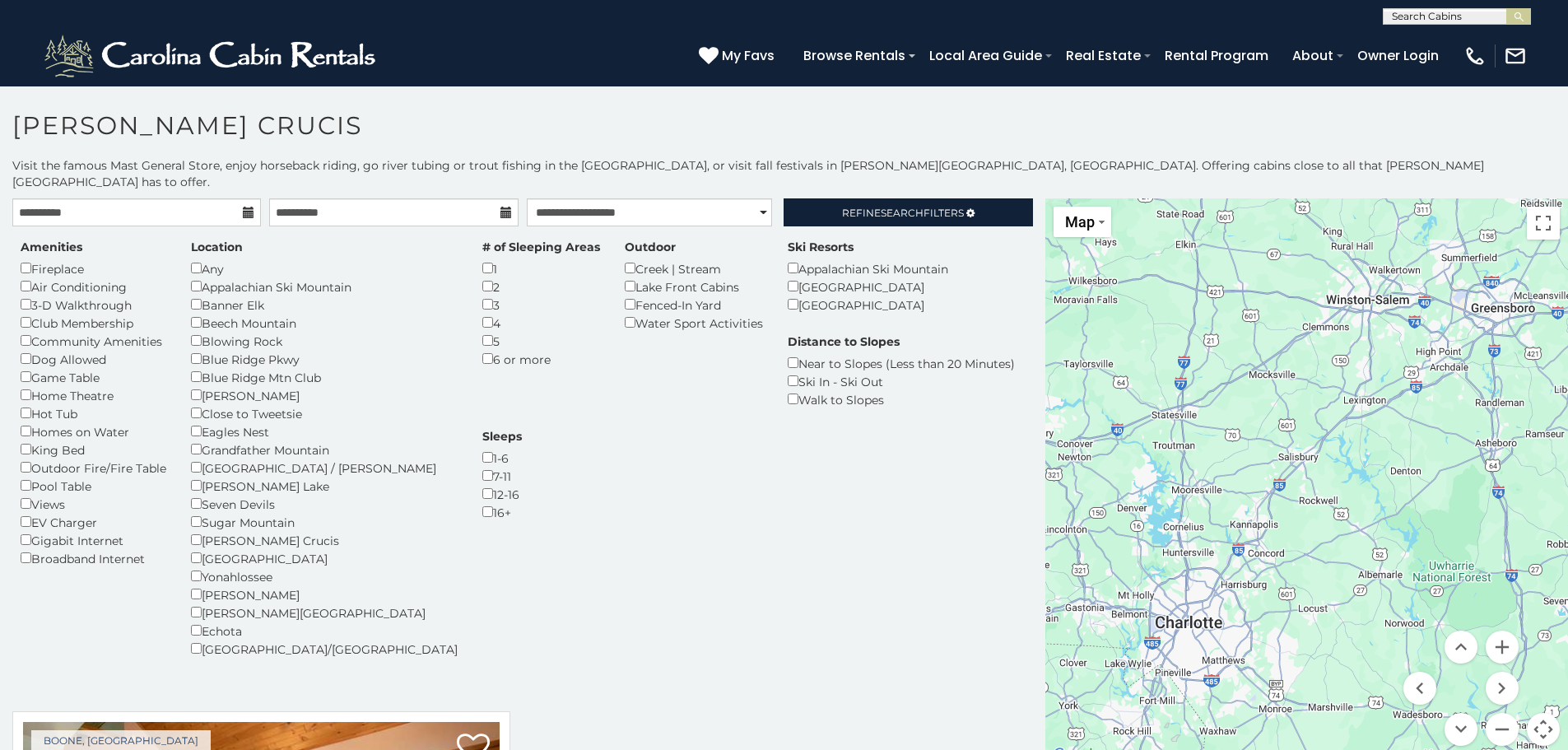
drag, startPoint x: 1235, startPoint y: 670, endPoint x: 1231, endPoint y: 439, distance: 231.0
click at [1231, 439] on div "$1,108 [GEOGRAPHIC_DATA] Retreat 3 Beds | 3 Baths | 6 Guests Distance from your…" at bounding box center [1306, 482] width 522 height 568
click at [1180, 610] on div "$1,108 [GEOGRAPHIC_DATA] Retreat 3 Beds | 3 Baths | 6 Guests Distance from your…" at bounding box center [1306, 482] width 522 height 568
click at [1180, 605] on div "$1,108 [GEOGRAPHIC_DATA] Retreat 3 Beds | 3 Baths | 6 Guests Distance from your…" at bounding box center [1306, 482] width 522 height 568
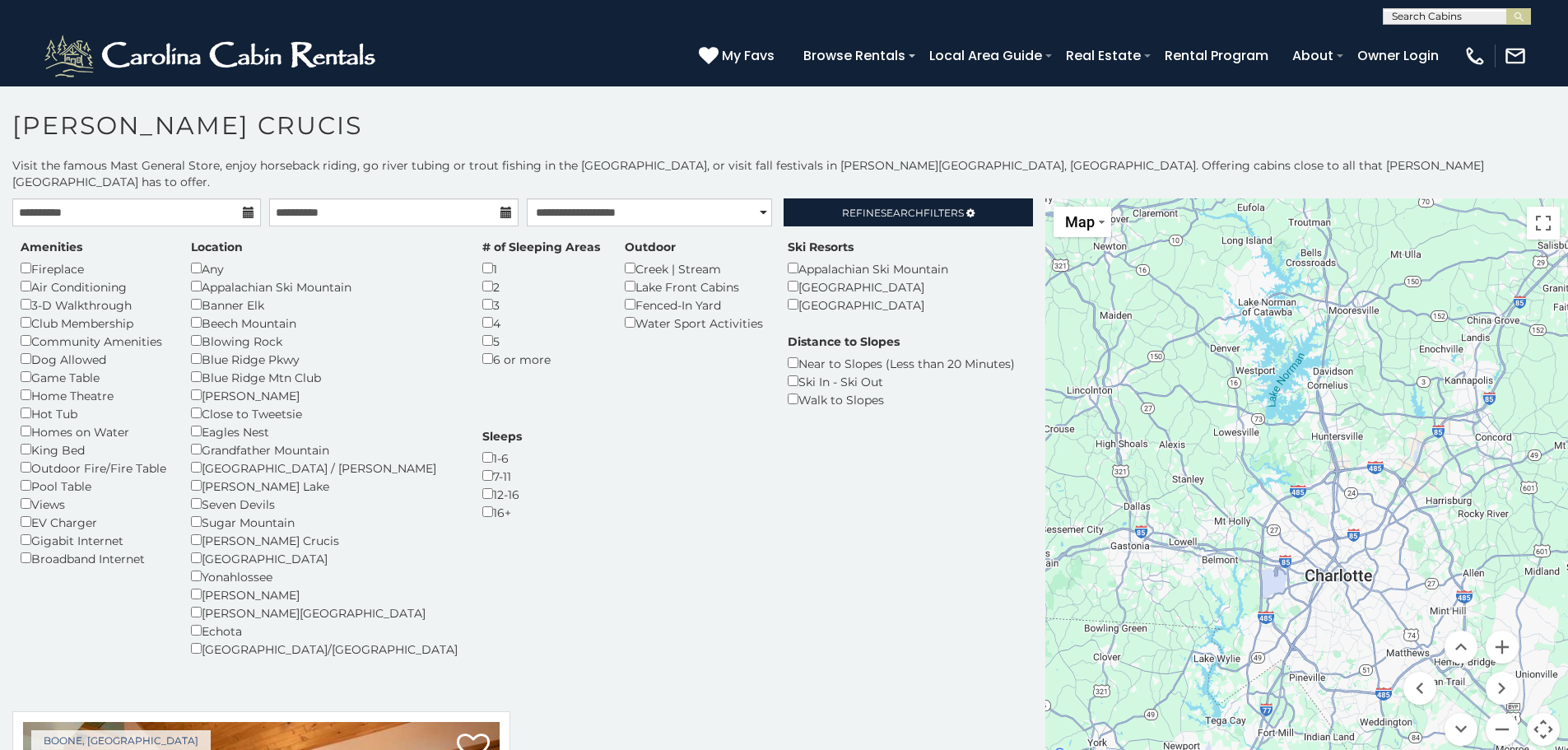
drag, startPoint x: 1240, startPoint y: 535, endPoint x: 1314, endPoint y: 509, distance: 78.4
click at [1314, 509] on div "$1,108 [GEOGRAPHIC_DATA] Retreat 3 Beds | 3 Baths | 6 Guests Distance from your…" at bounding box center [1306, 482] width 522 height 568
